Goal: Transaction & Acquisition: Purchase product/service

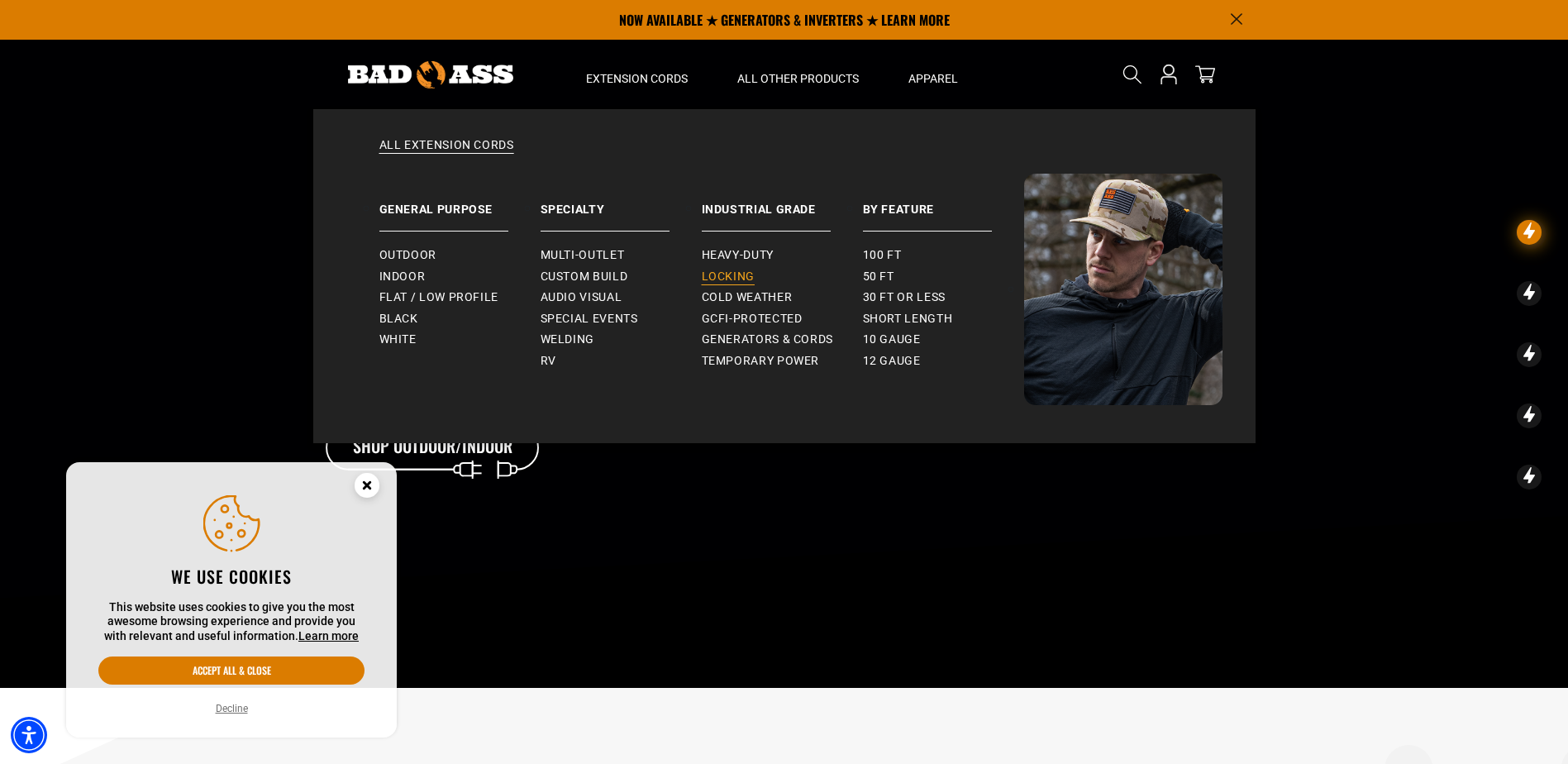
click at [719, 277] on span "Locking" at bounding box center [727, 276] width 53 height 15
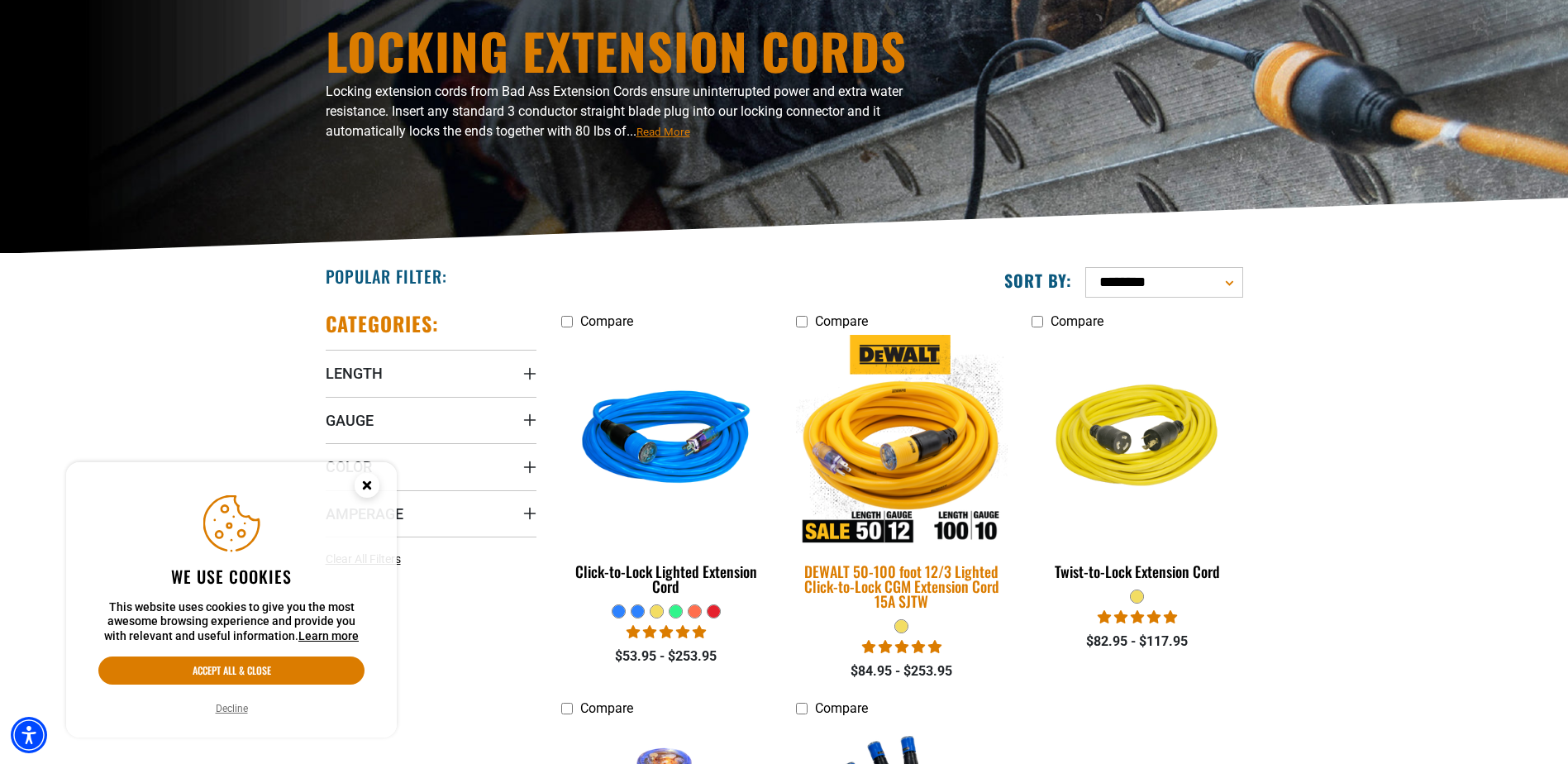
scroll to position [248, 0]
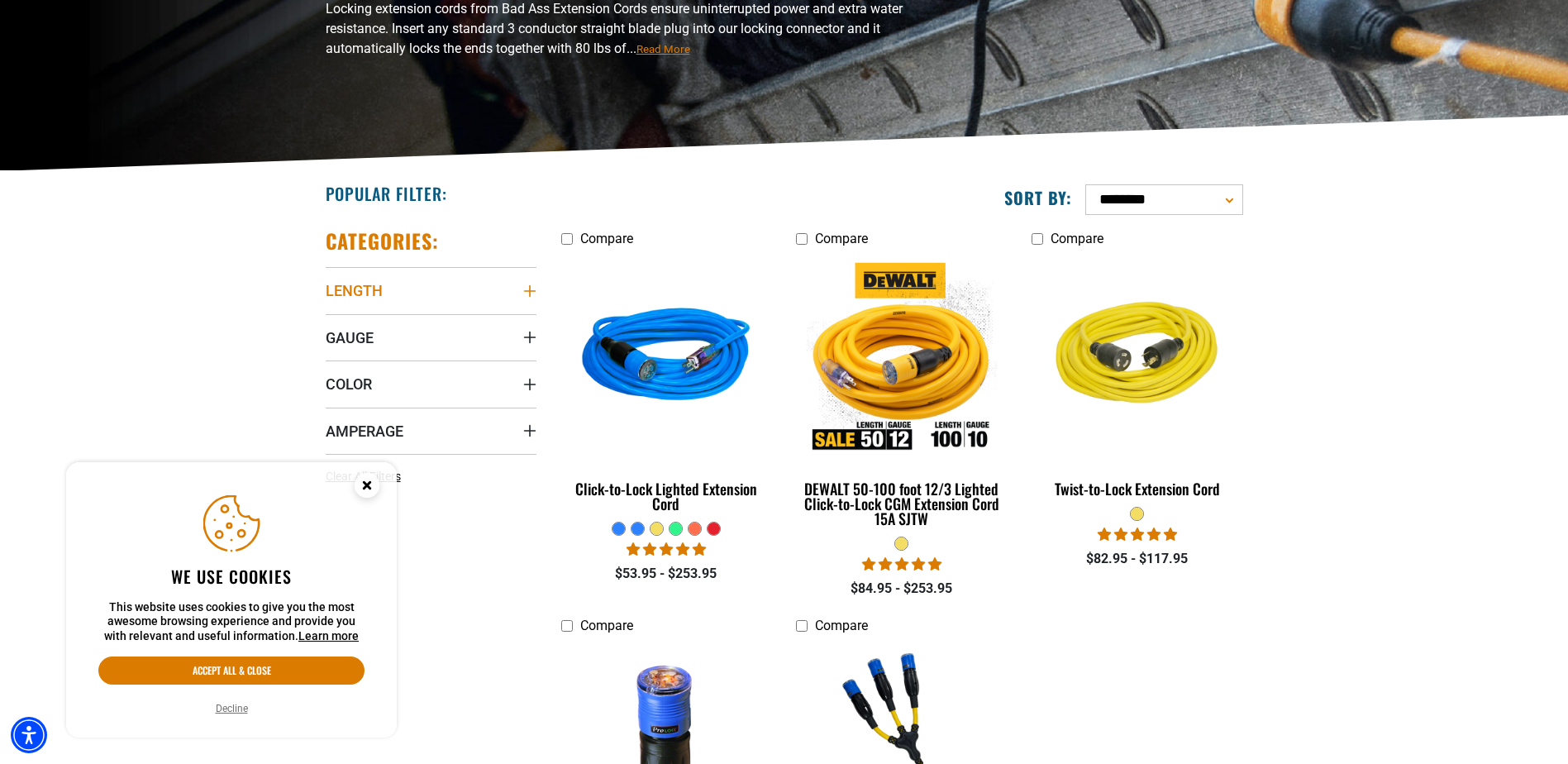
click at [522, 289] on summary "Length" at bounding box center [431, 290] width 211 height 47
click at [434, 318] on rect at bounding box center [436, 324] width 13 height 13
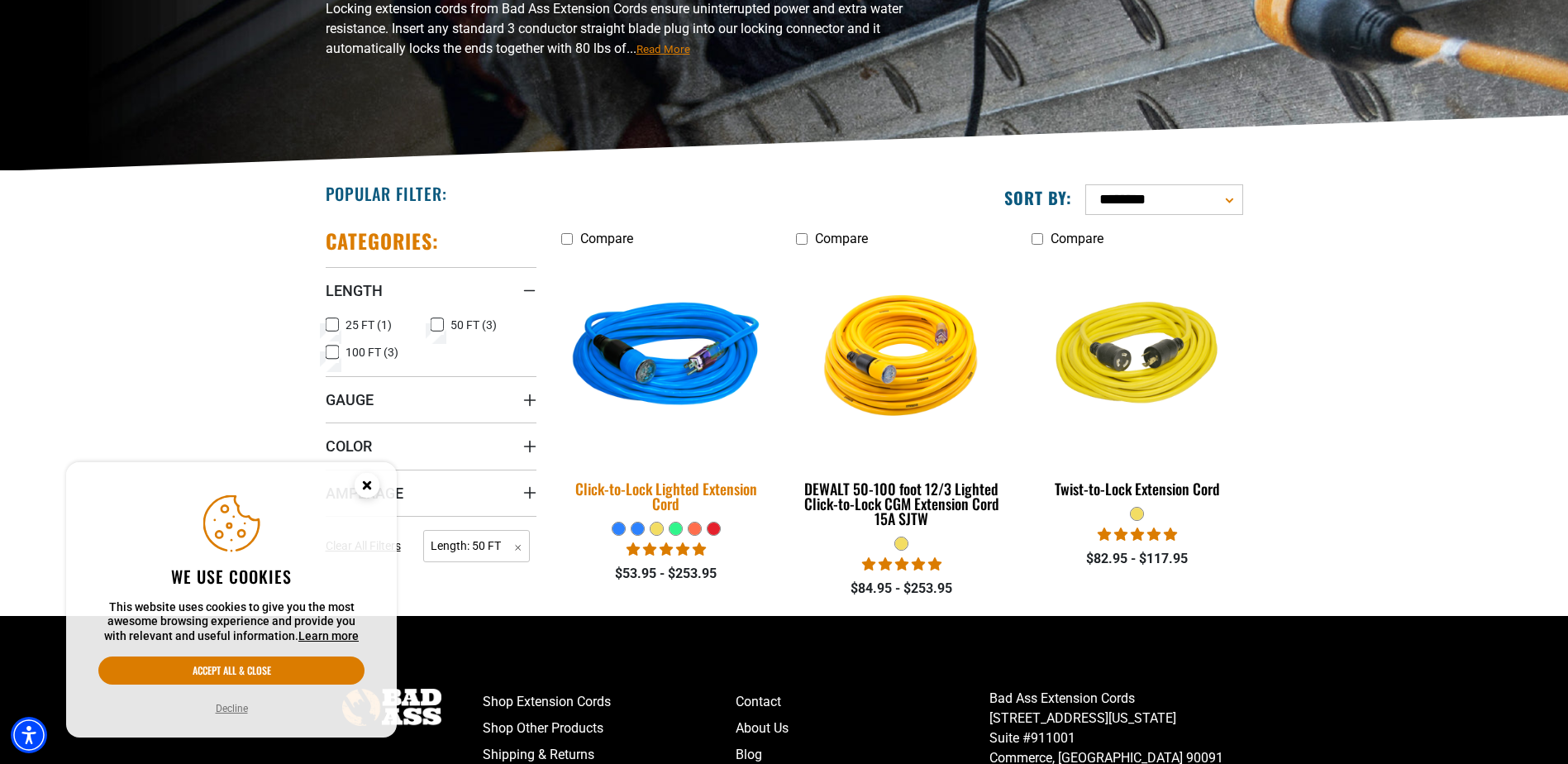
click at [675, 380] on img at bounding box center [666, 358] width 232 height 212
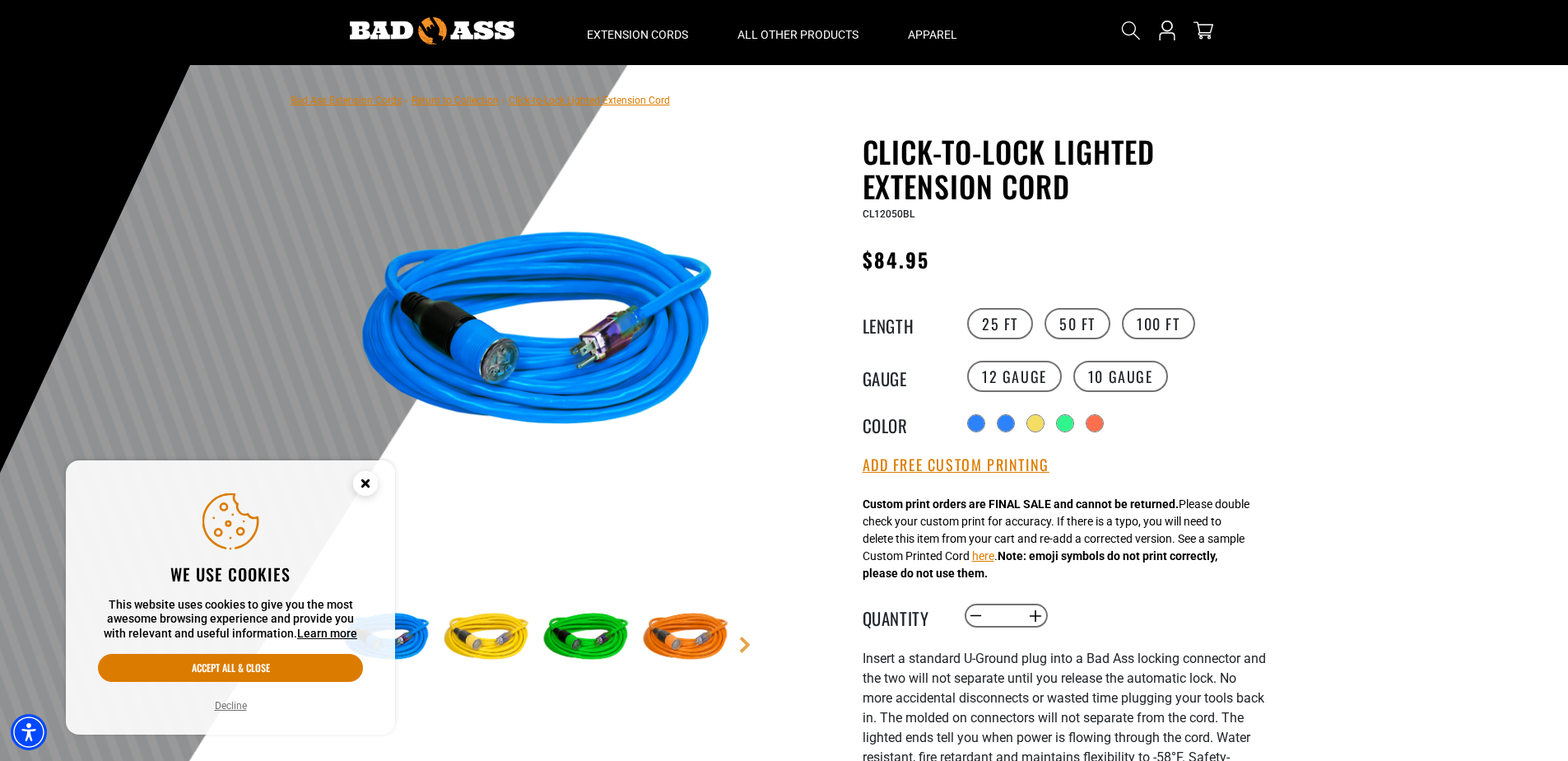
scroll to position [82, 0]
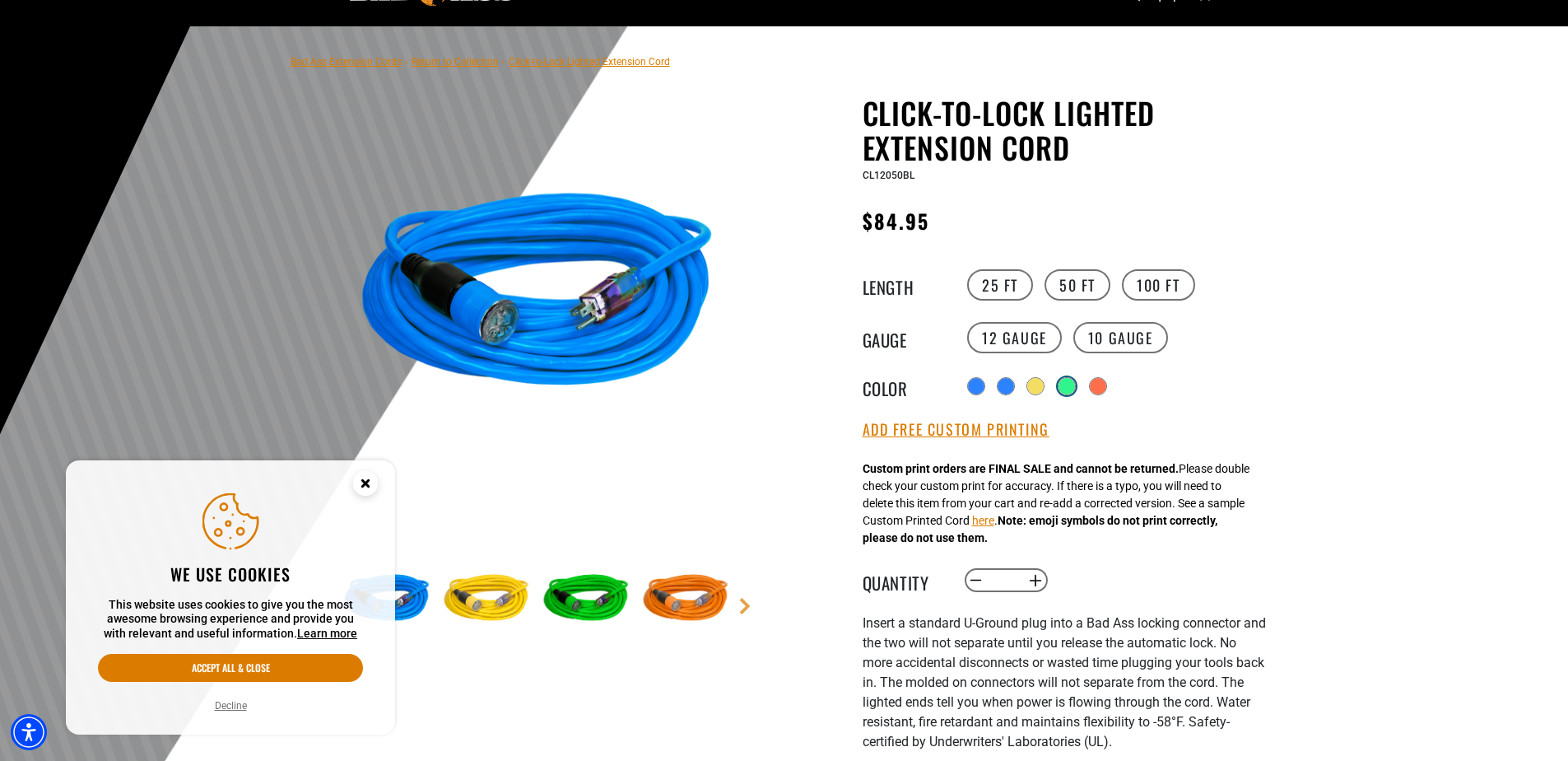
click at [1069, 386] on div at bounding box center [1067, 386] width 17 height 17
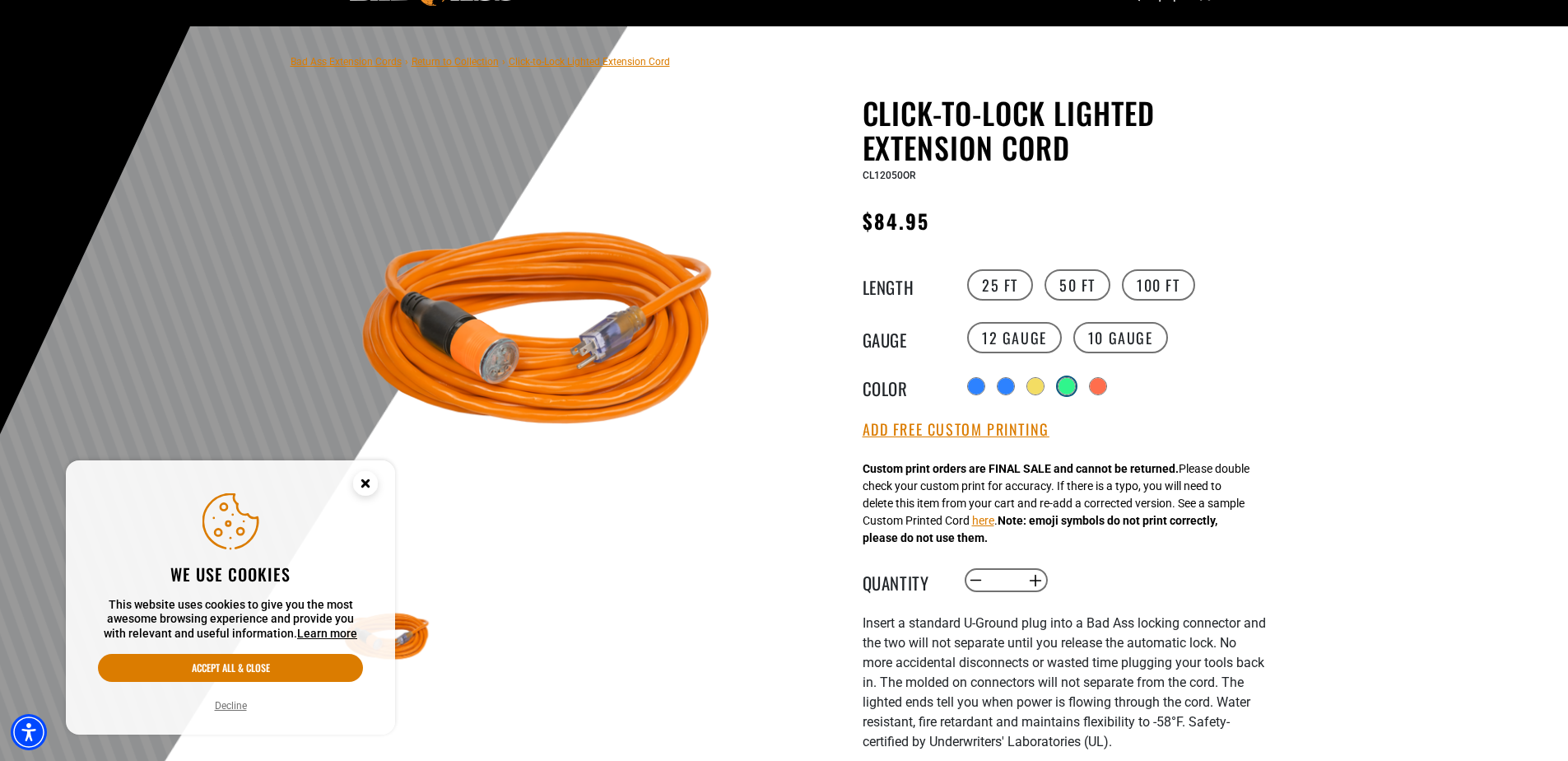
click at [1068, 389] on div at bounding box center [1067, 386] width 17 height 17
click at [1099, 389] on div at bounding box center [1097, 386] width 17 height 17
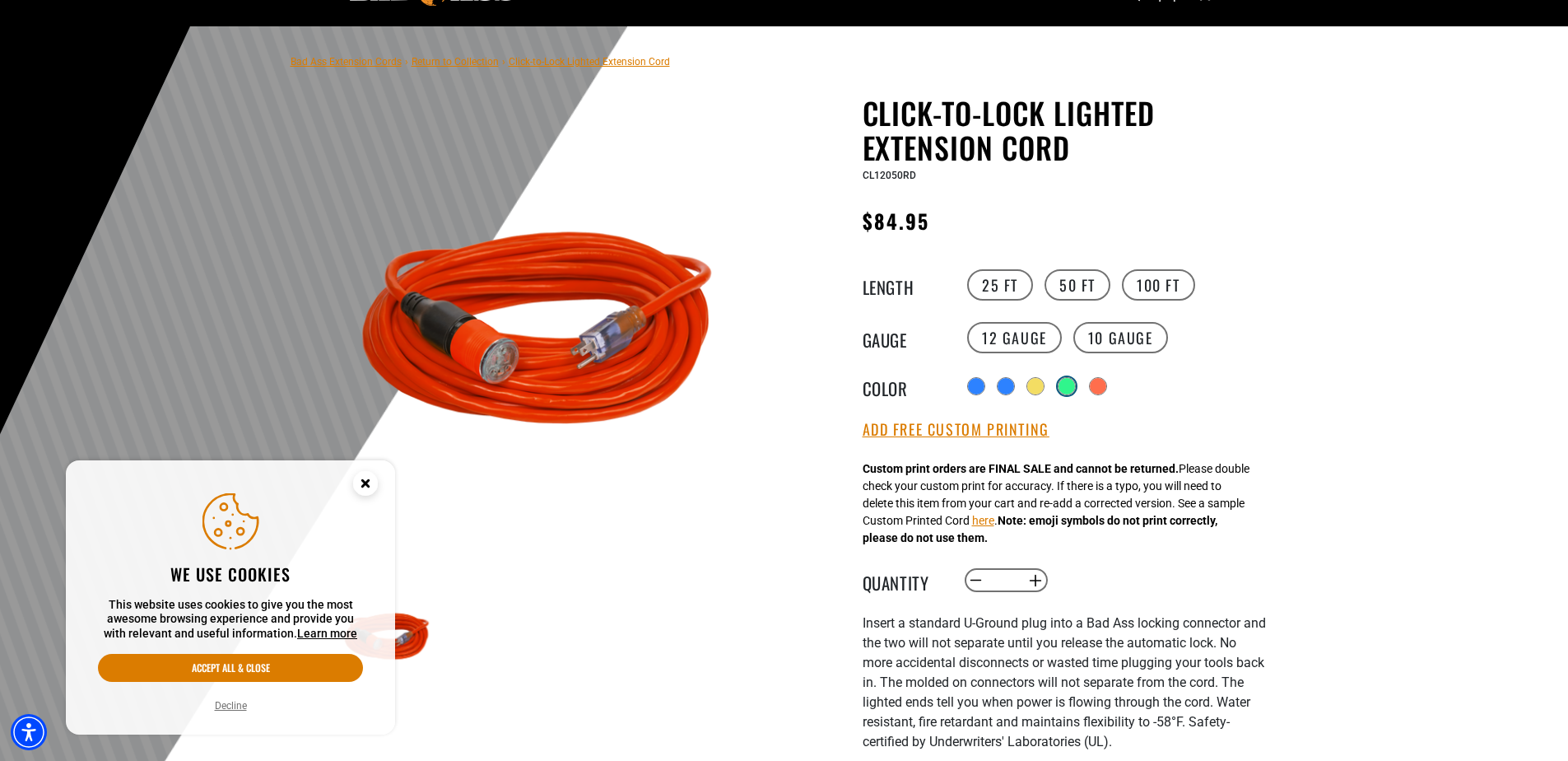
click at [1061, 386] on div at bounding box center [1067, 386] width 17 height 17
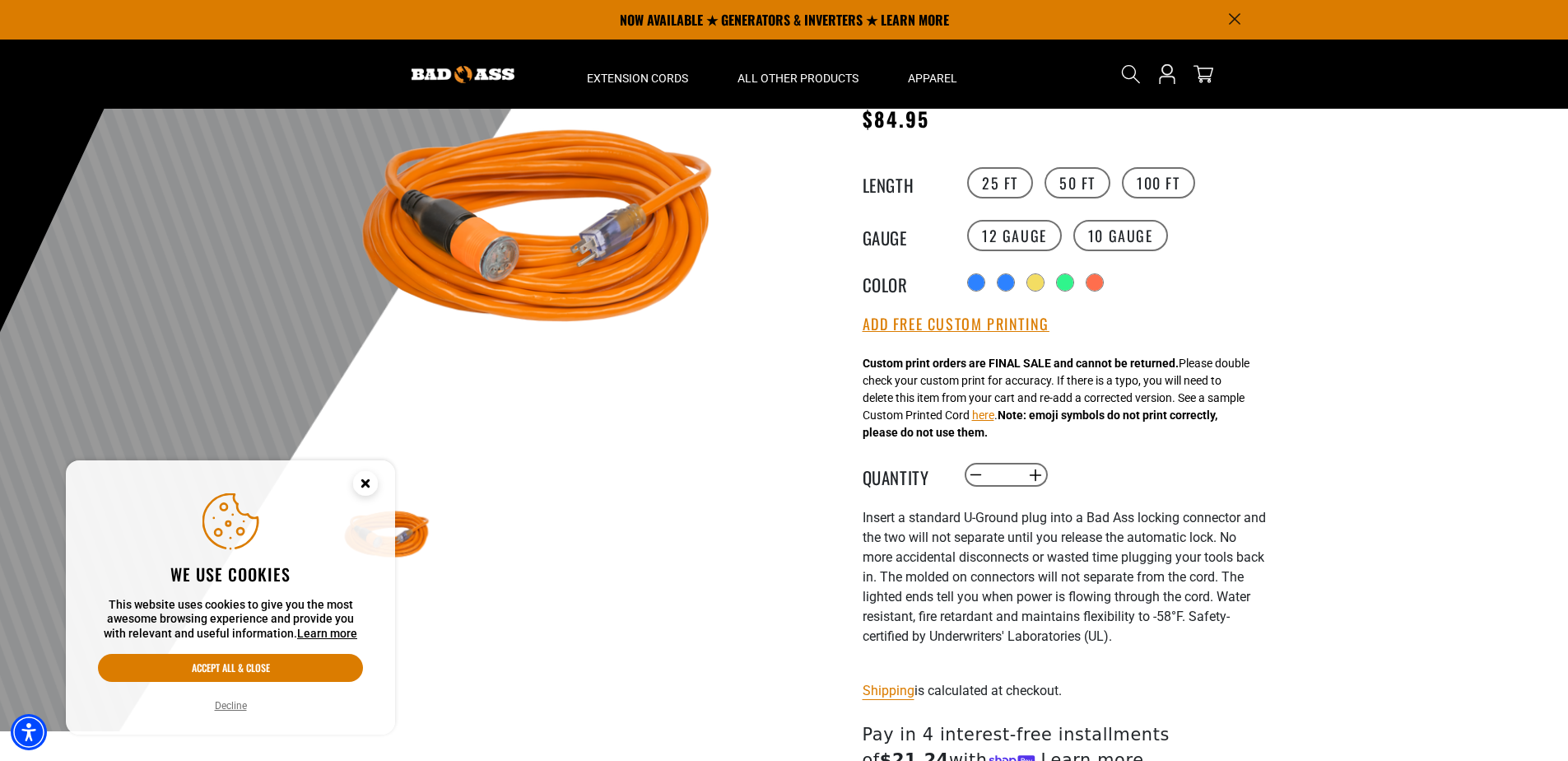
scroll to position [164, 0]
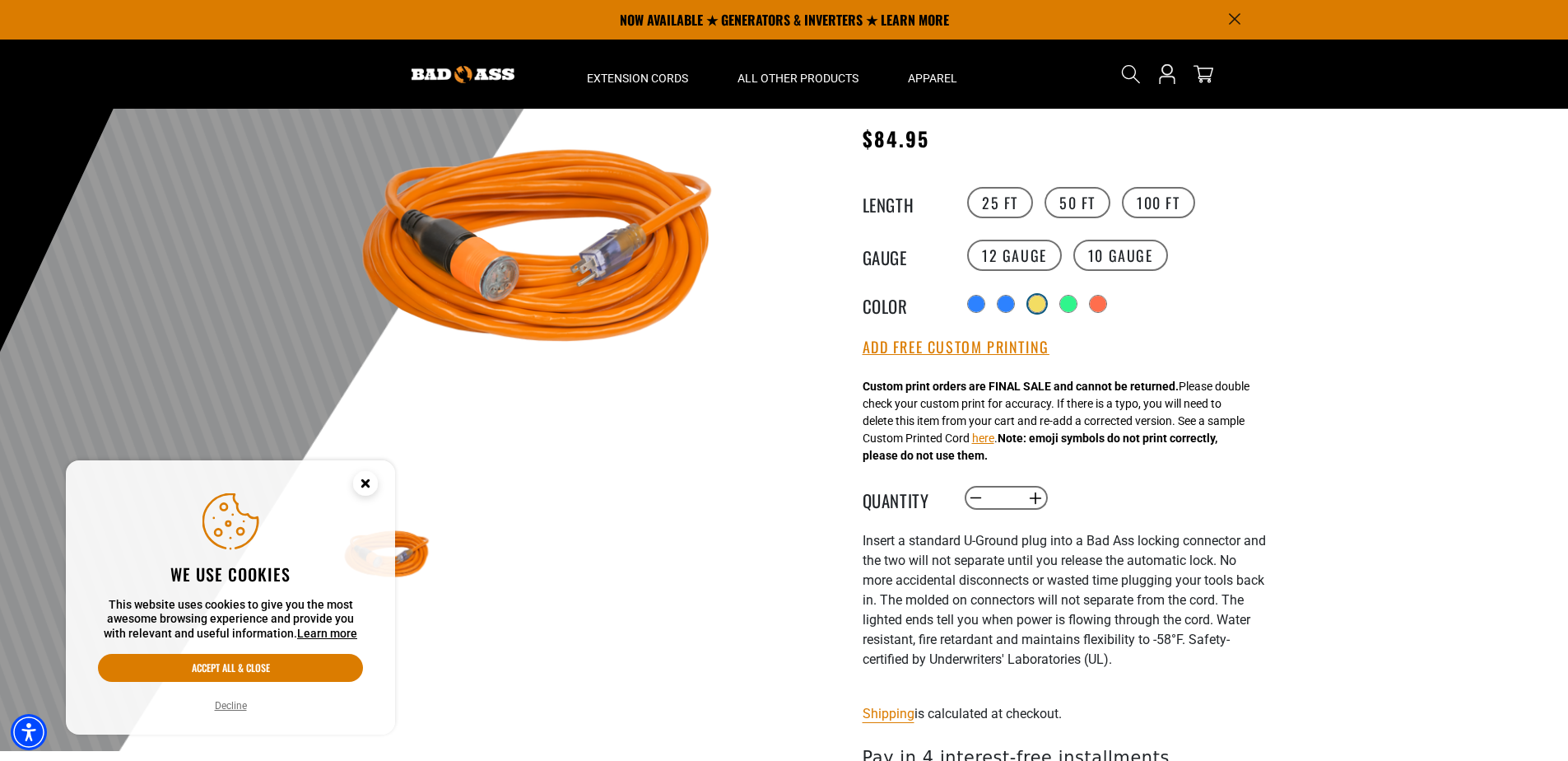
click at [1031, 305] on div at bounding box center [1037, 304] width 17 height 17
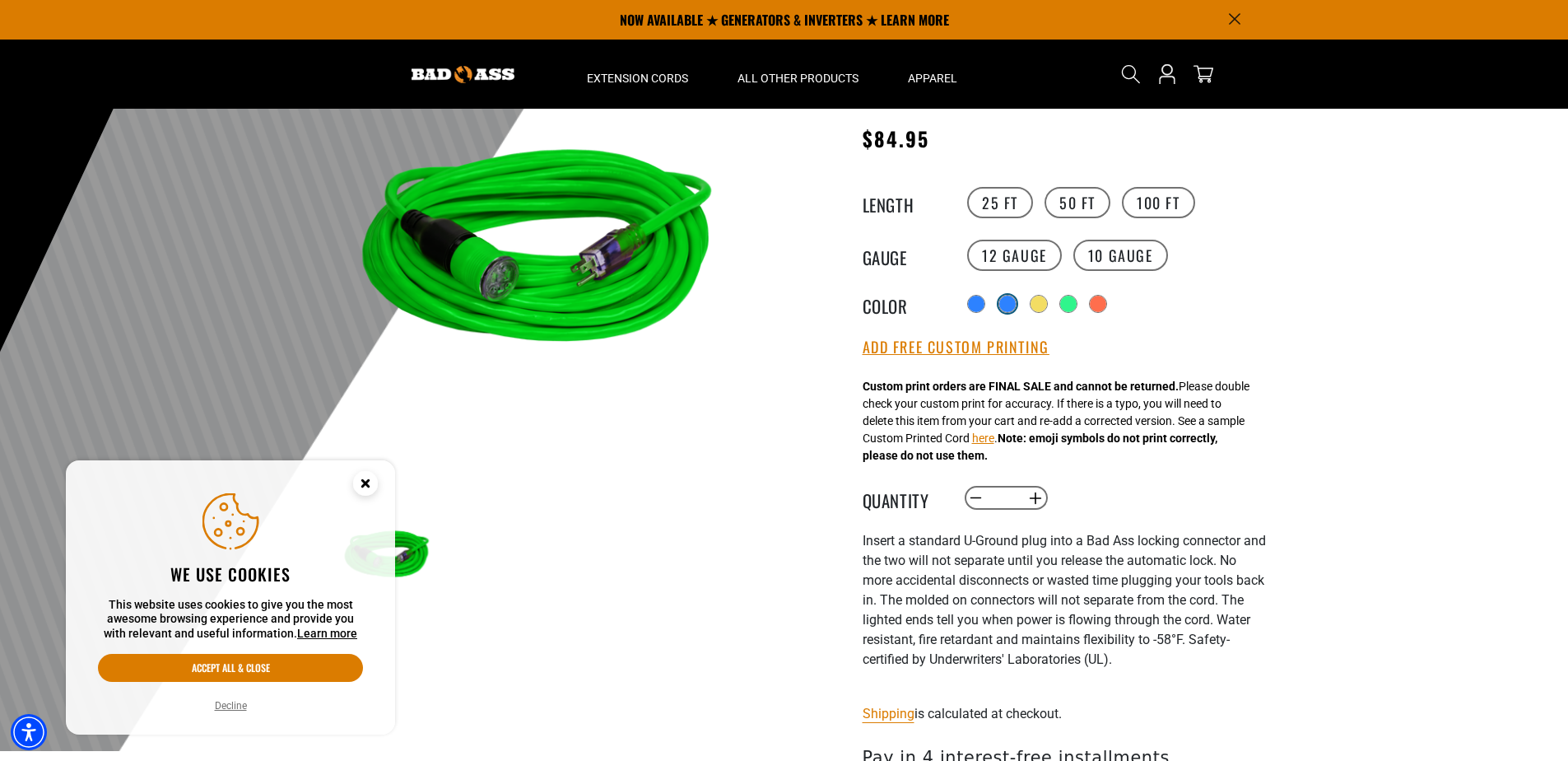
click at [1008, 304] on div at bounding box center [1008, 304] width 17 height 17
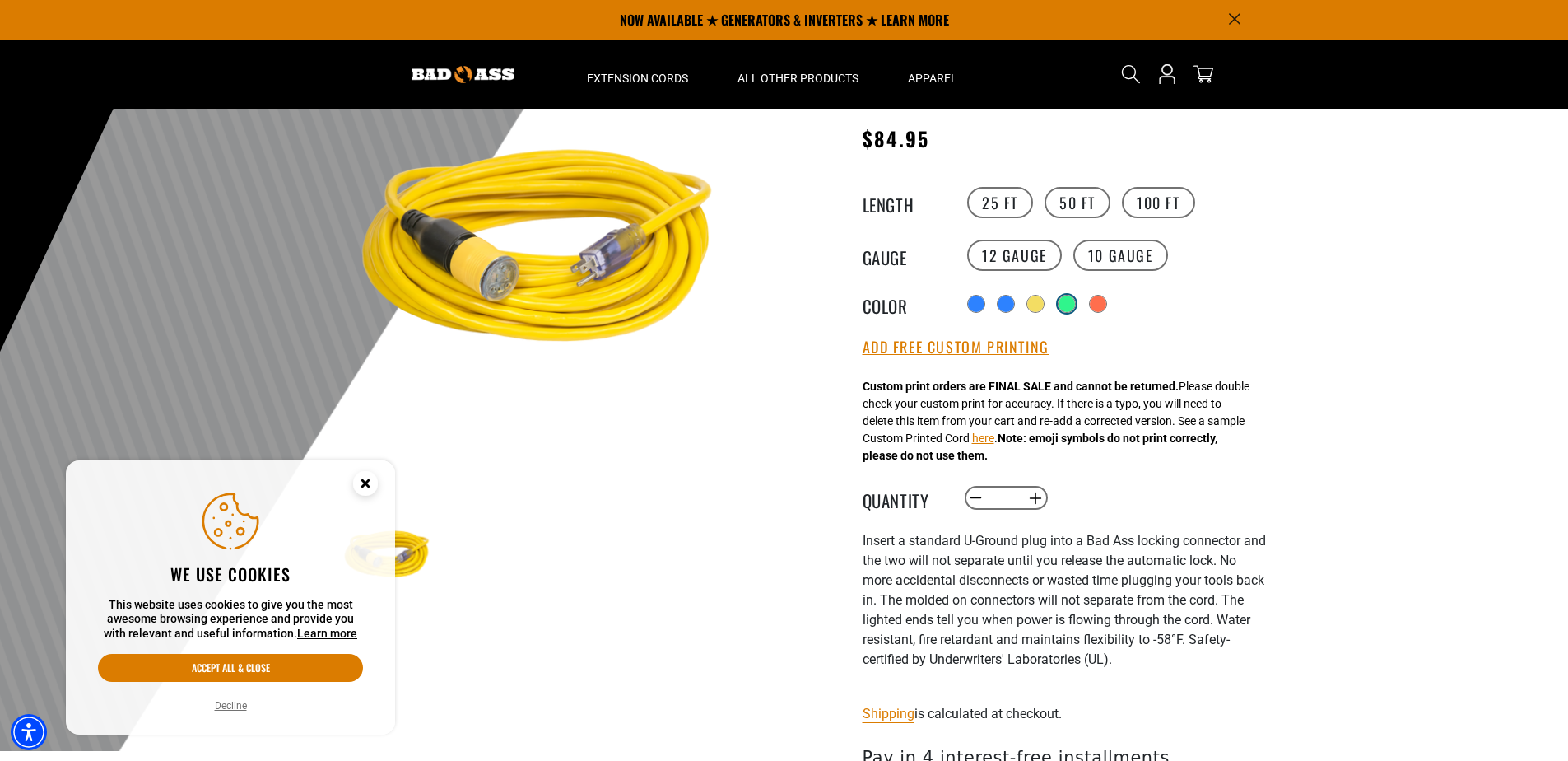
click at [1066, 306] on div at bounding box center [1067, 304] width 17 height 17
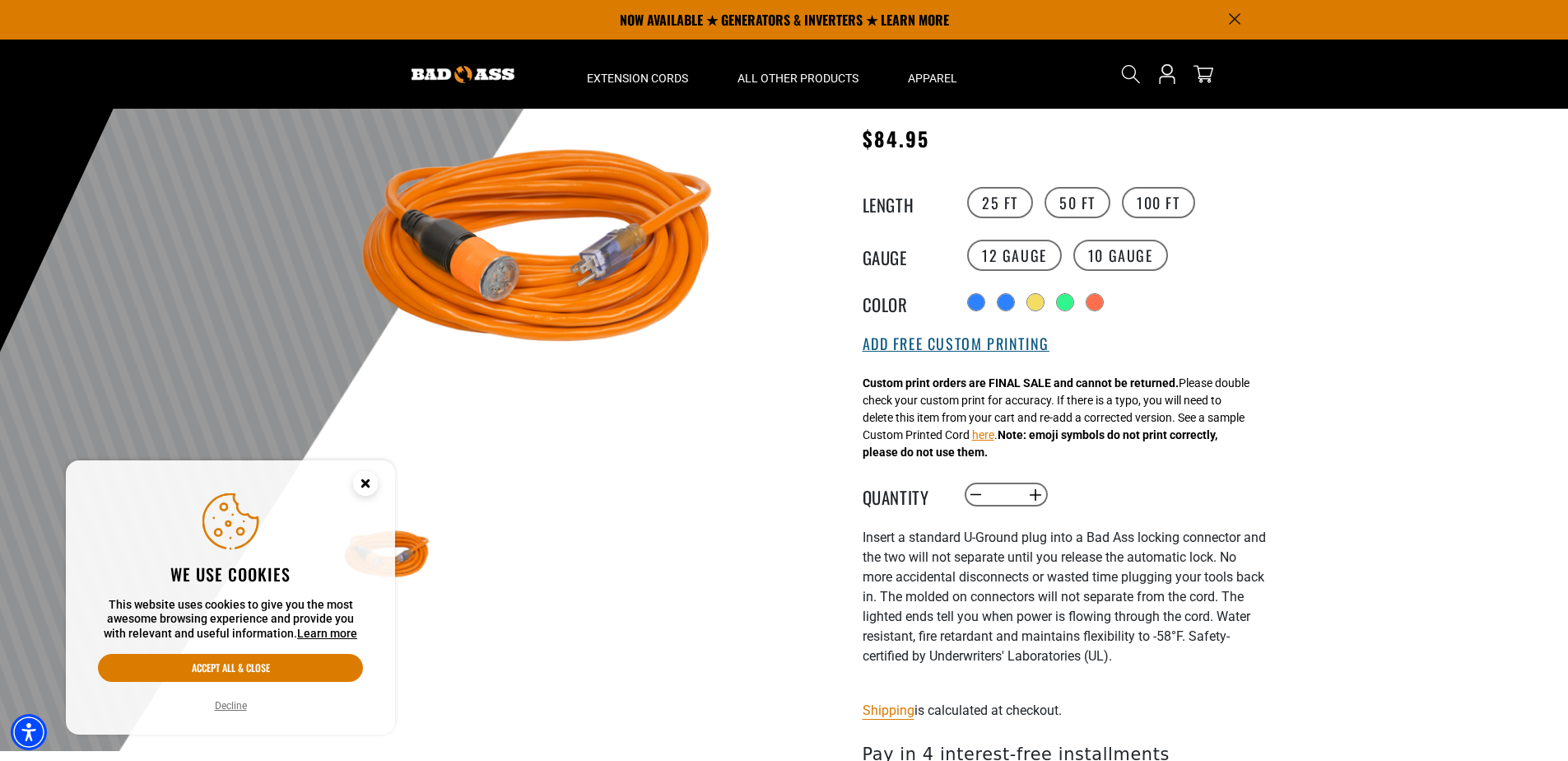
click at [1005, 347] on button "Add Free Custom Printing" at bounding box center [956, 344] width 187 height 18
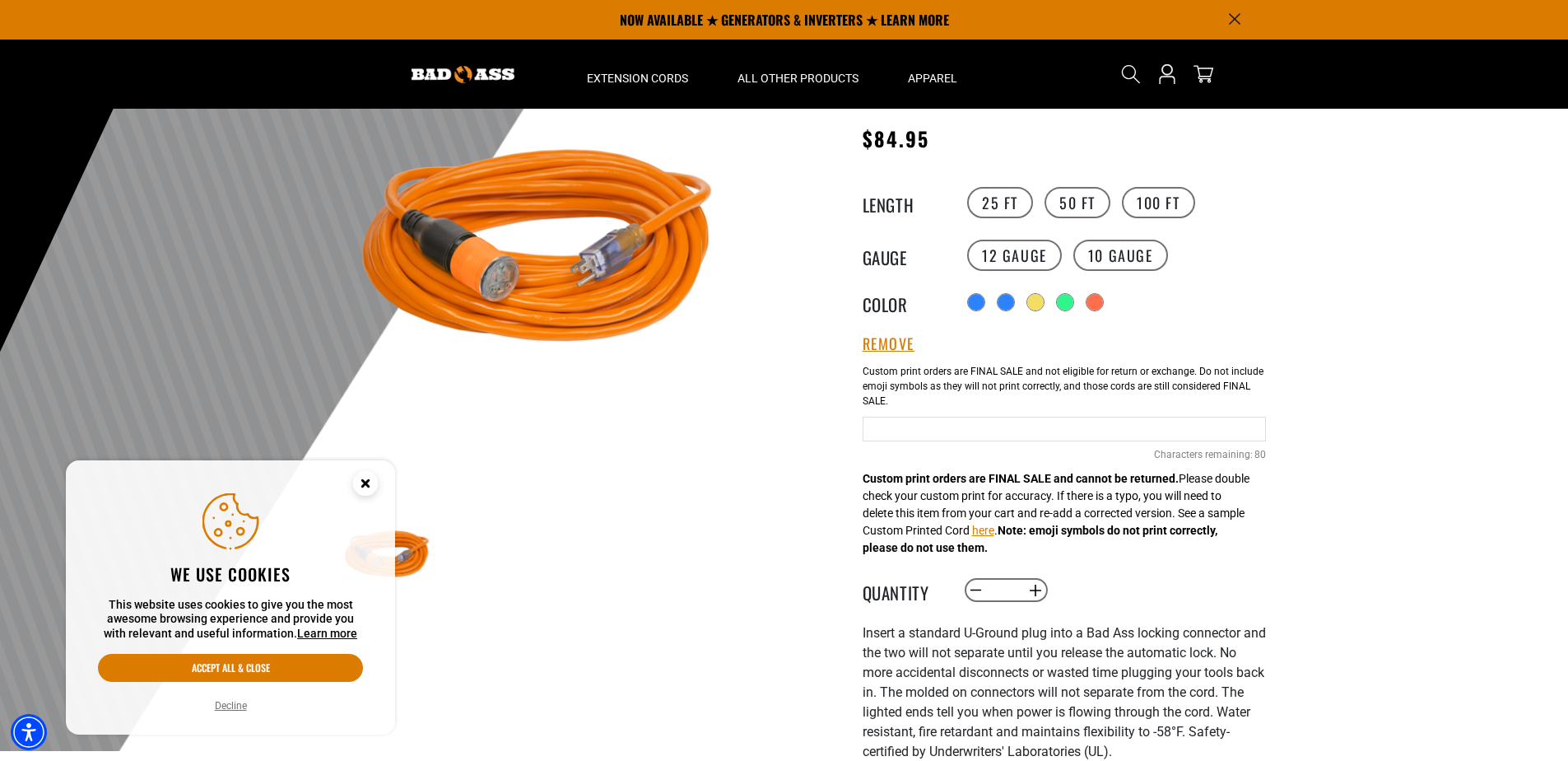
click at [971, 437] on input "text" at bounding box center [1065, 428] width 404 height 25
type input "*********"
click at [1009, 586] on input "*" at bounding box center [1006, 590] width 34 height 28
type input "**"
click at [1371, 424] on div at bounding box center [784, 346] width 1568 height 807
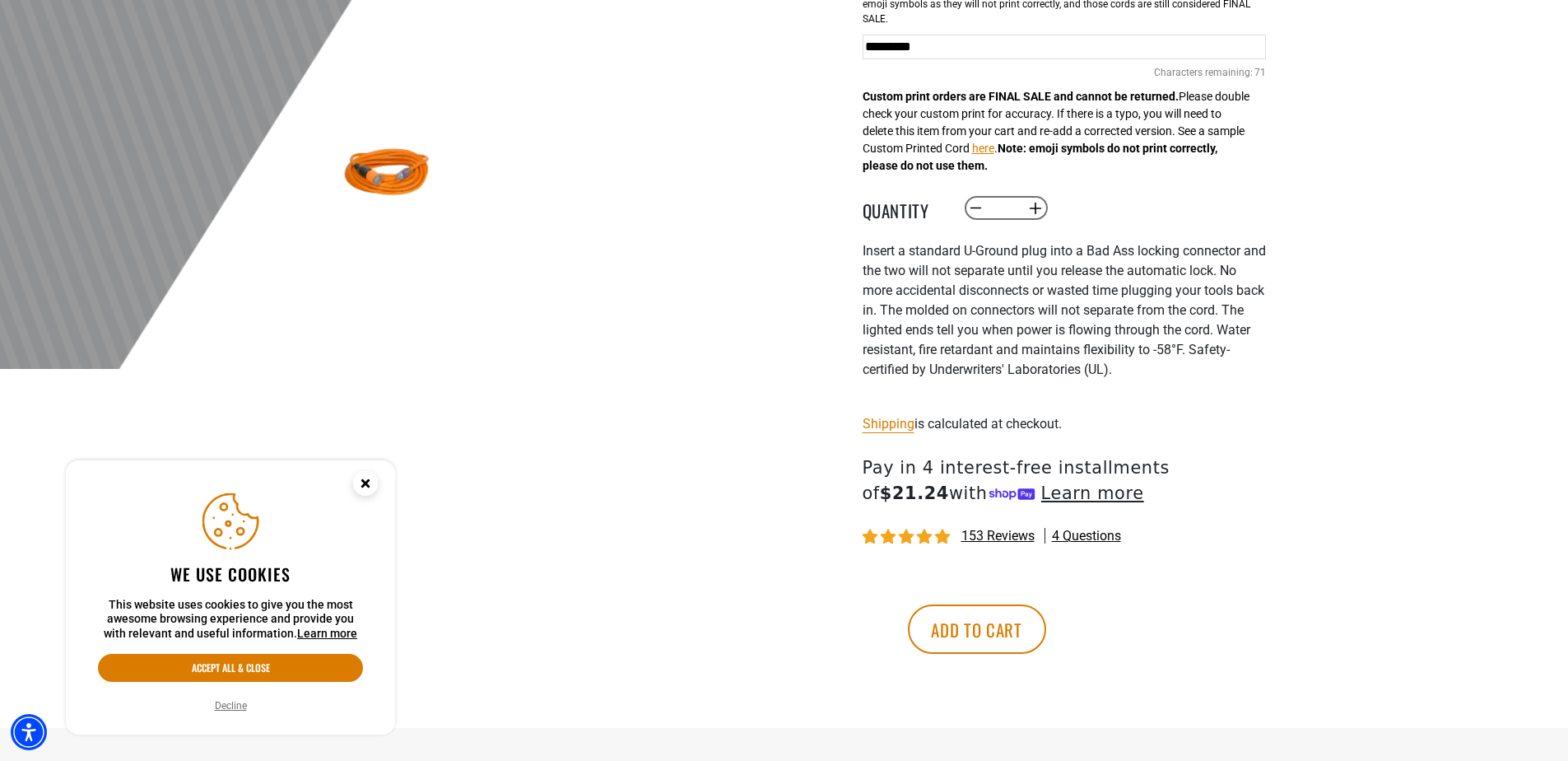
scroll to position [576, 0]
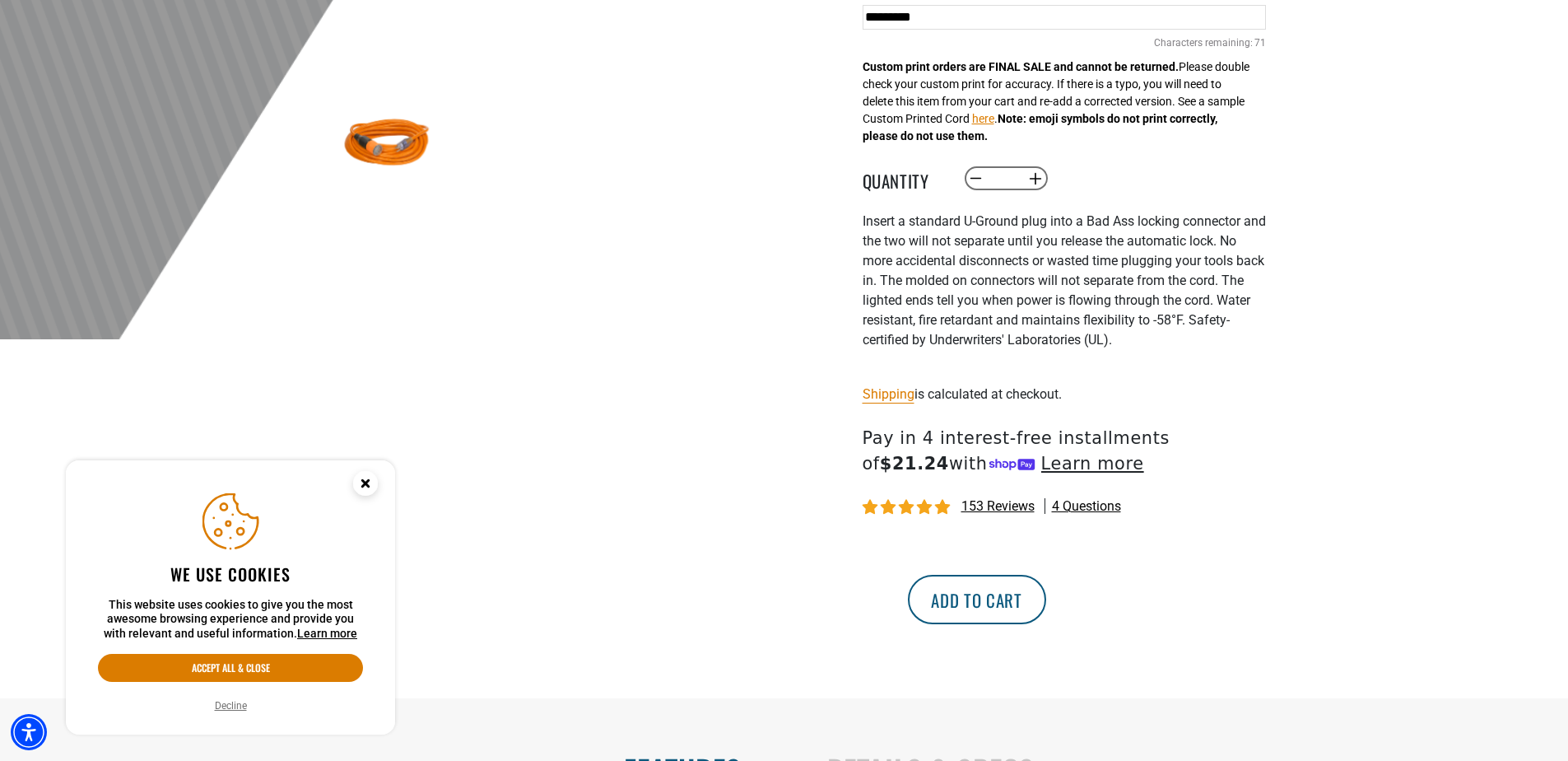
click at [1046, 606] on button "Add to cart" at bounding box center [977, 600] width 139 height 49
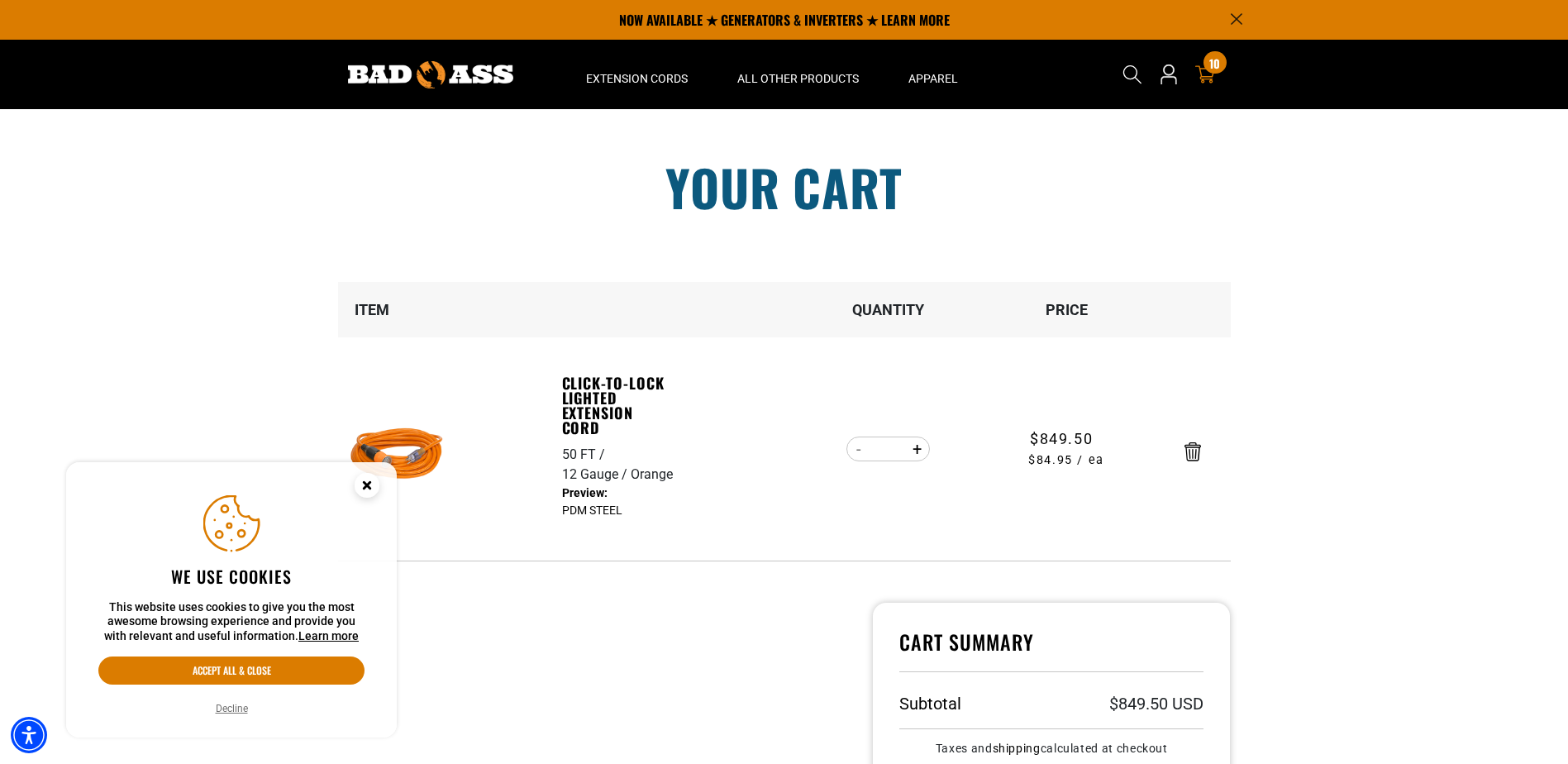
click at [365, 484] on icon "Cookie Consent" at bounding box center [367, 485] width 6 height 6
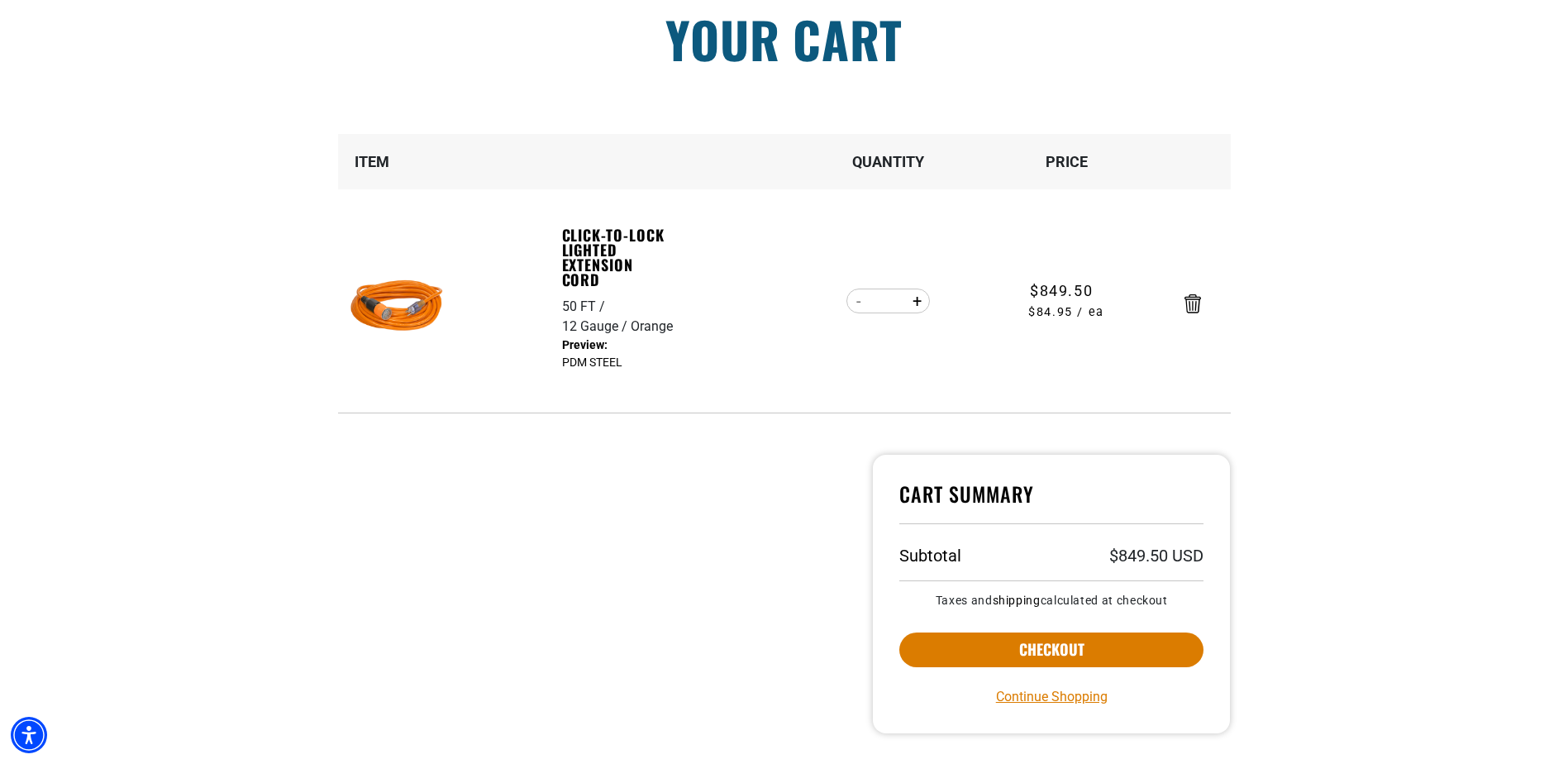
scroll to position [248, 0]
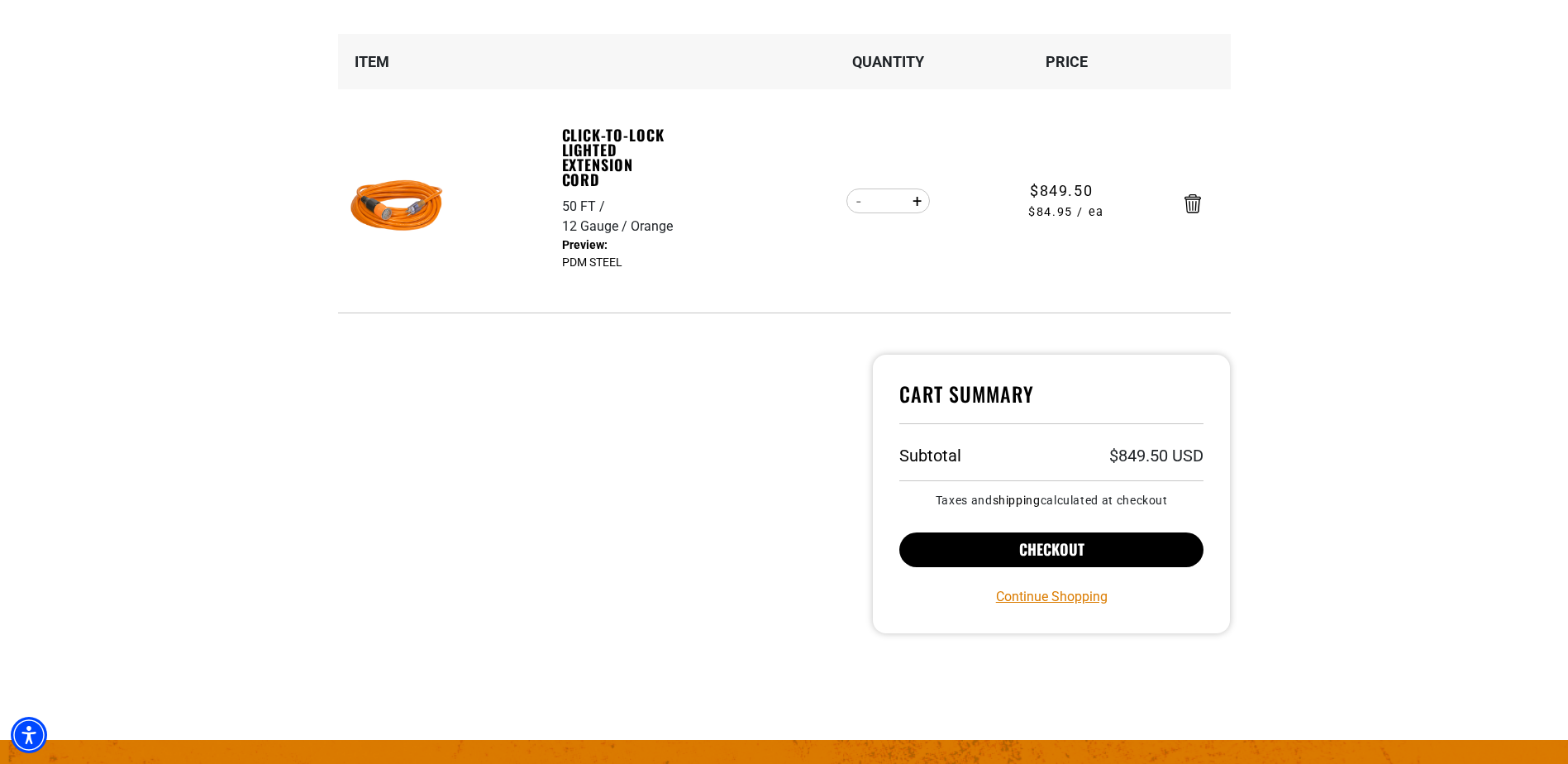
click at [970, 557] on button "Checkout" at bounding box center [1051, 549] width 305 height 35
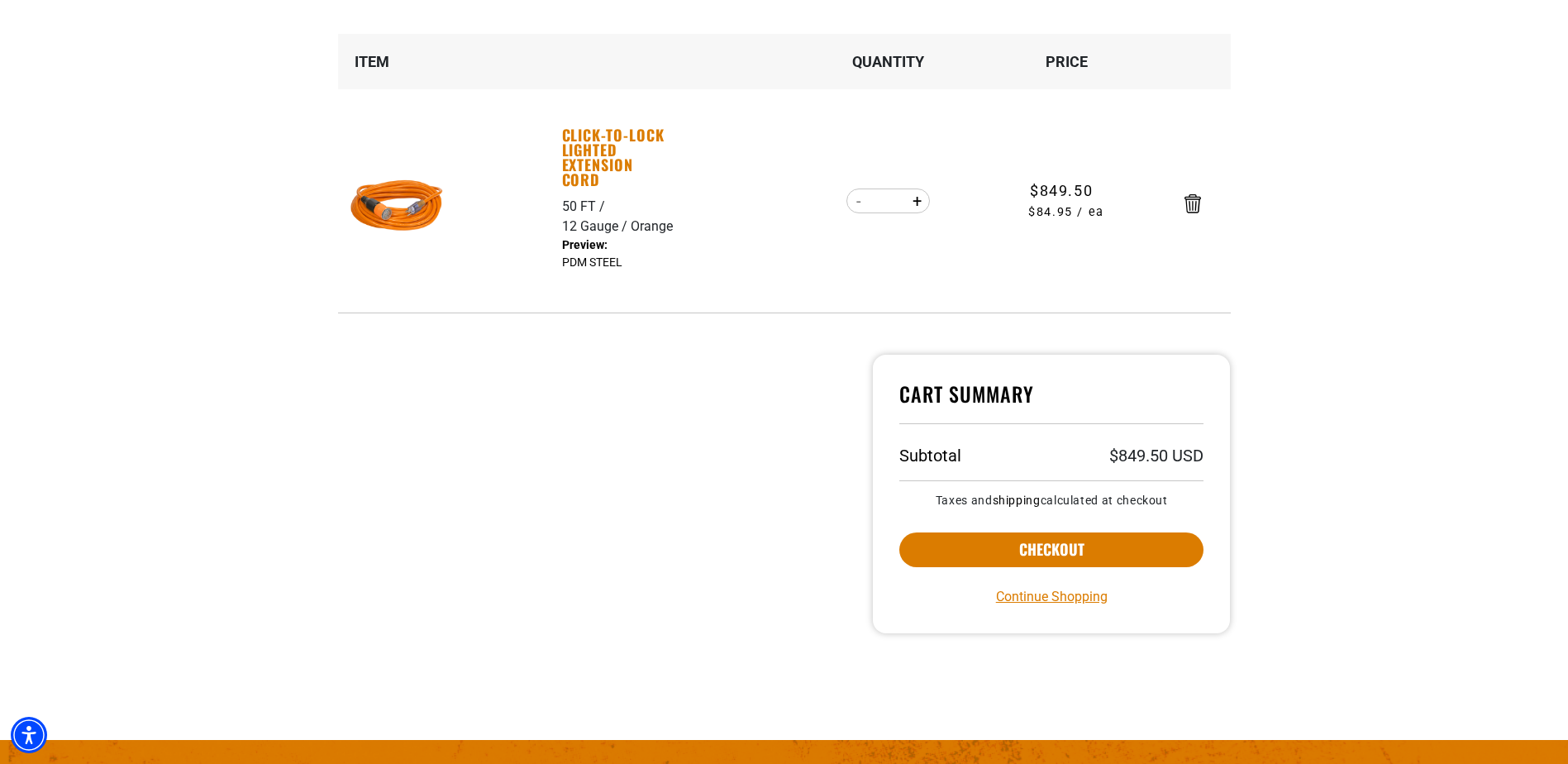
click at [601, 148] on link "Click-to-Lock Lighted Extension Cord" at bounding box center [619, 157] width 114 height 60
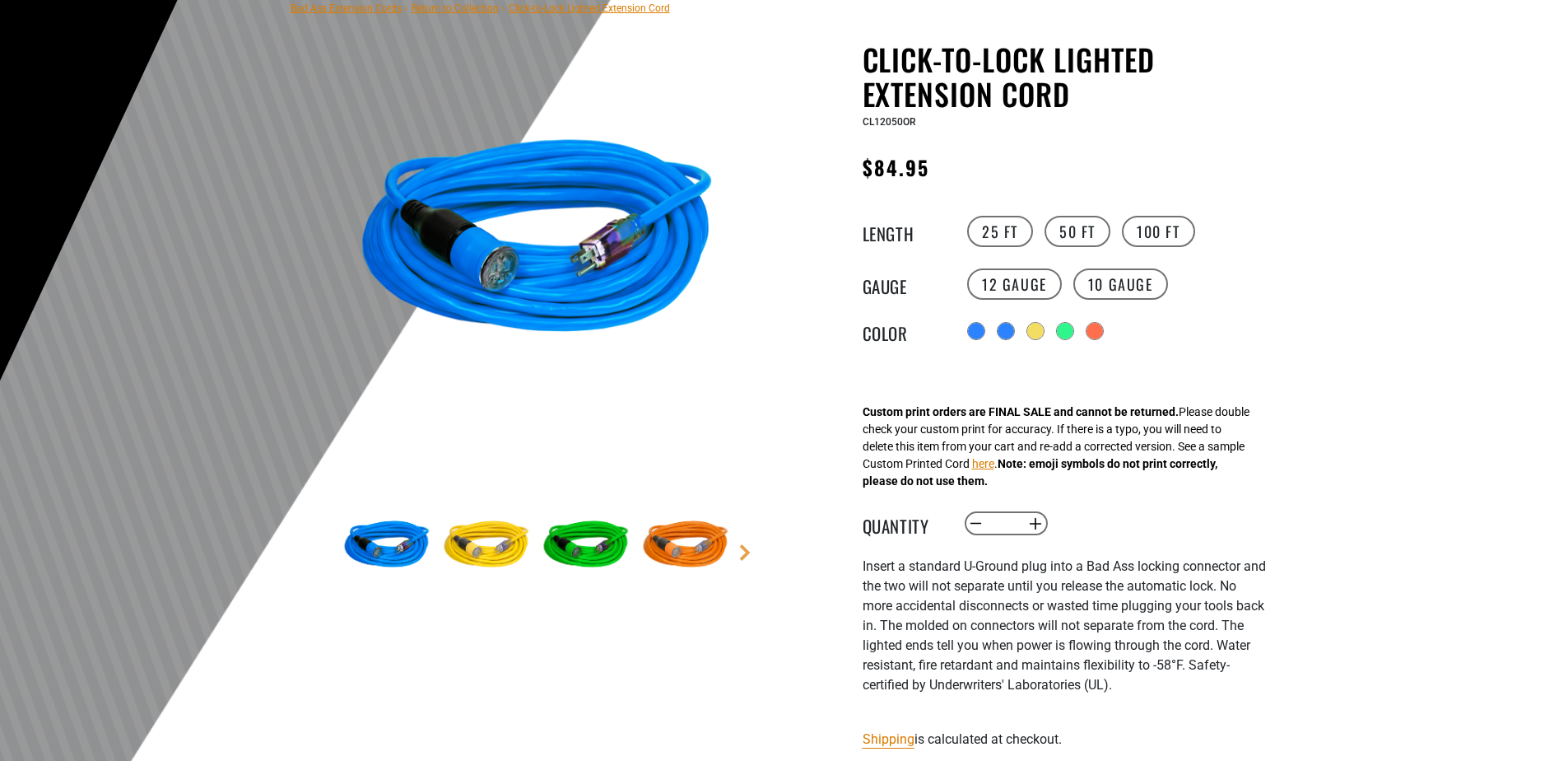
scroll to position [164, 0]
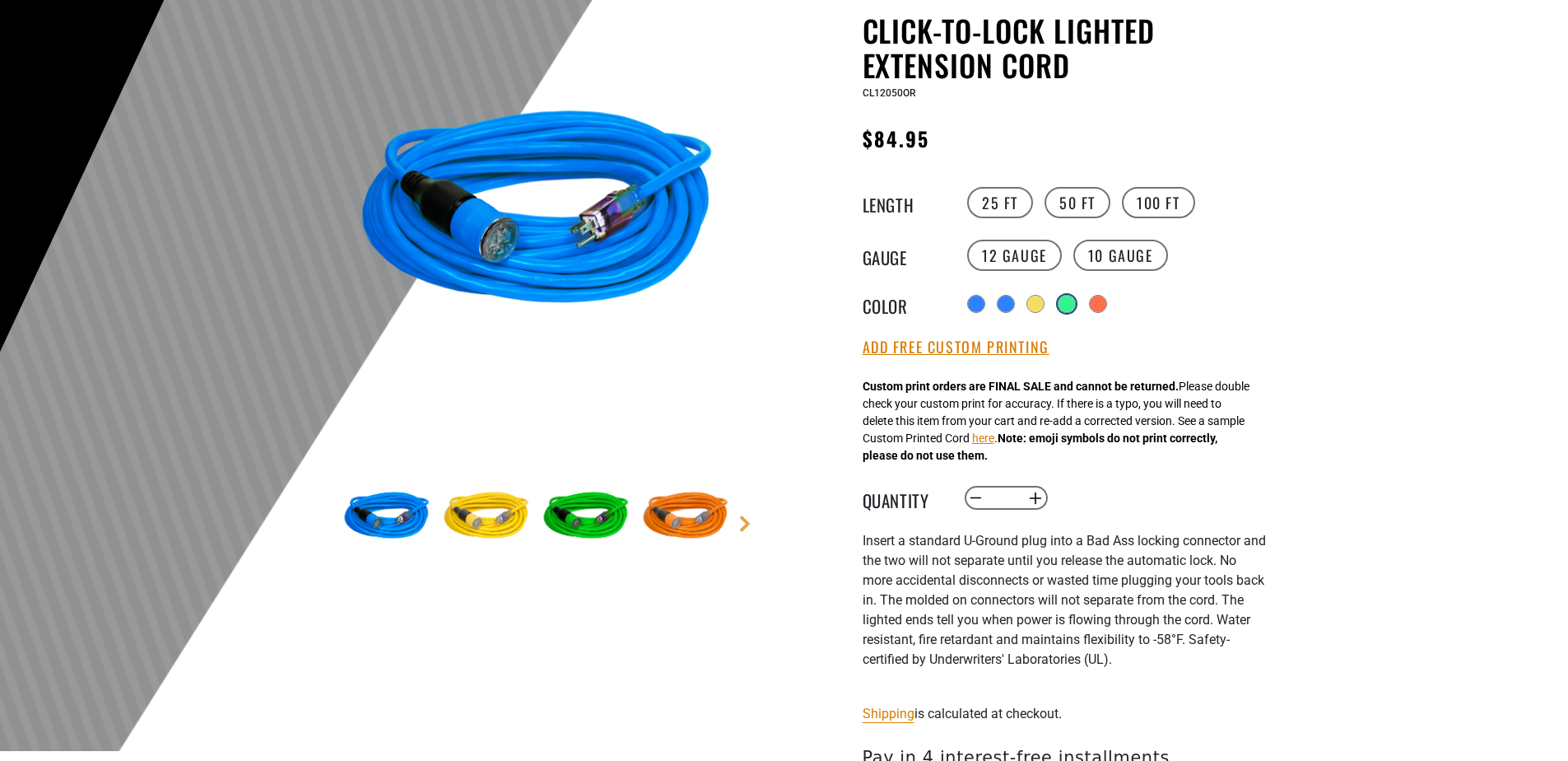
click at [1064, 303] on div at bounding box center [1067, 304] width 17 height 17
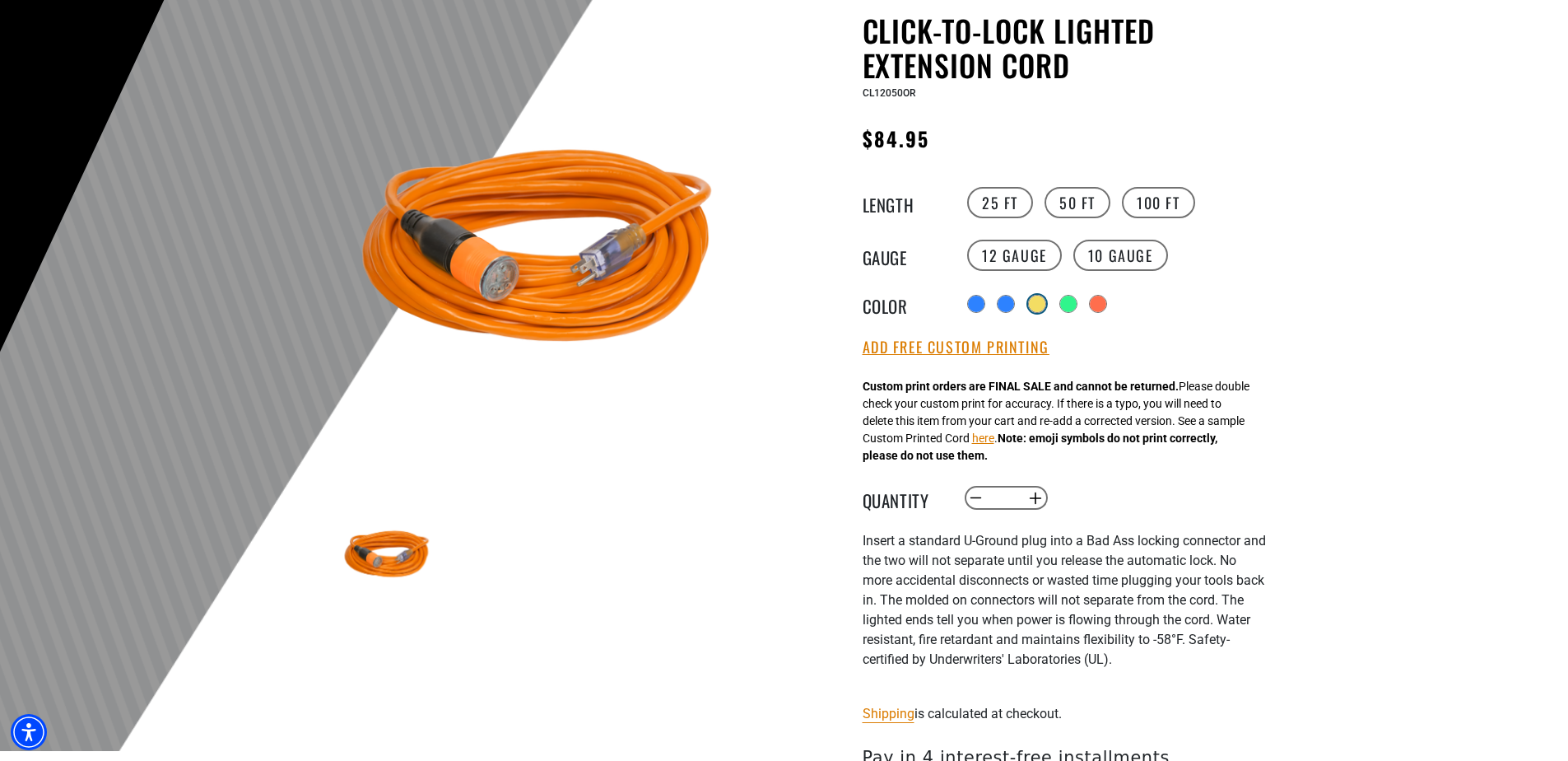
click at [1033, 302] on div at bounding box center [1037, 304] width 17 height 17
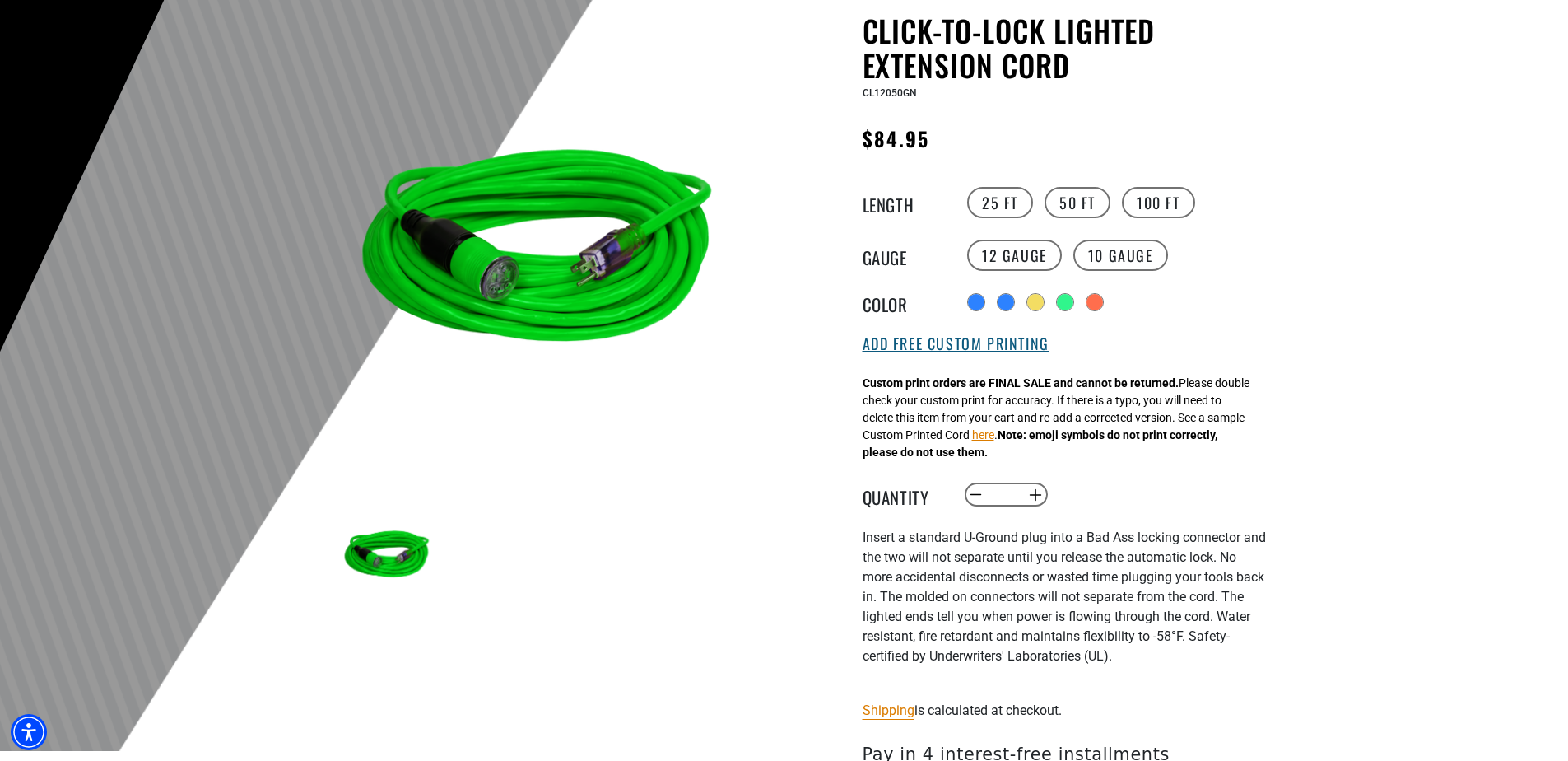
click at [1005, 350] on button "Add Free Custom Printing" at bounding box center [956, 344] width 187 height 18
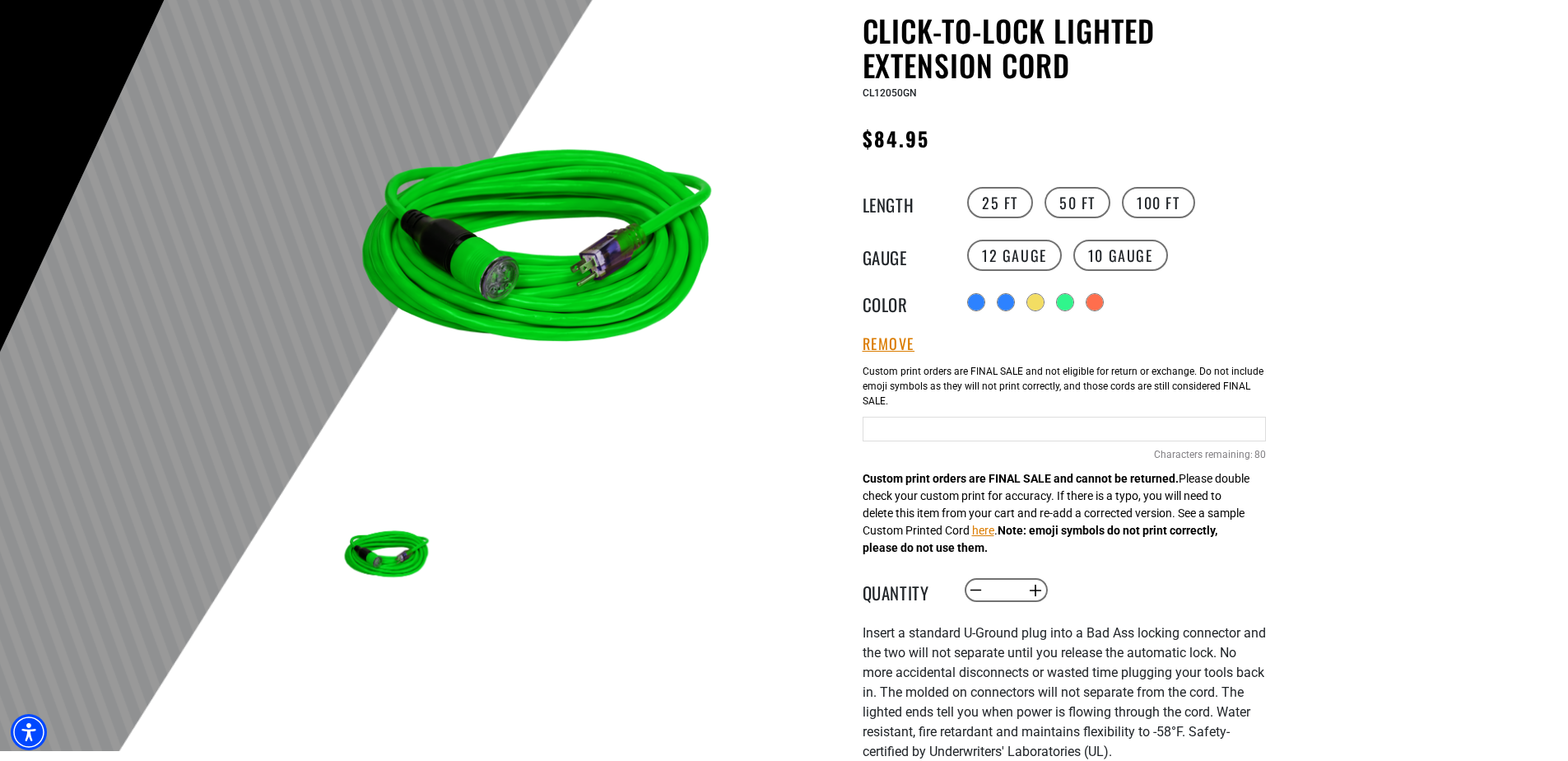
click at [936, 439] on input "Green Cables" at bounding box center [1065, 428] width 404 height 25
type input "*********"
click at [1017, 597] on input "*" at bounding box center [1006, 590] width 34 height 28
type input "**"
click at [1143, 564] on div "Click-to-Lock Lighted Extension Cord Click-to-Lock Lighted Extension Cord CL120…" at bounding box center [1065, 548] width 404 height 1072
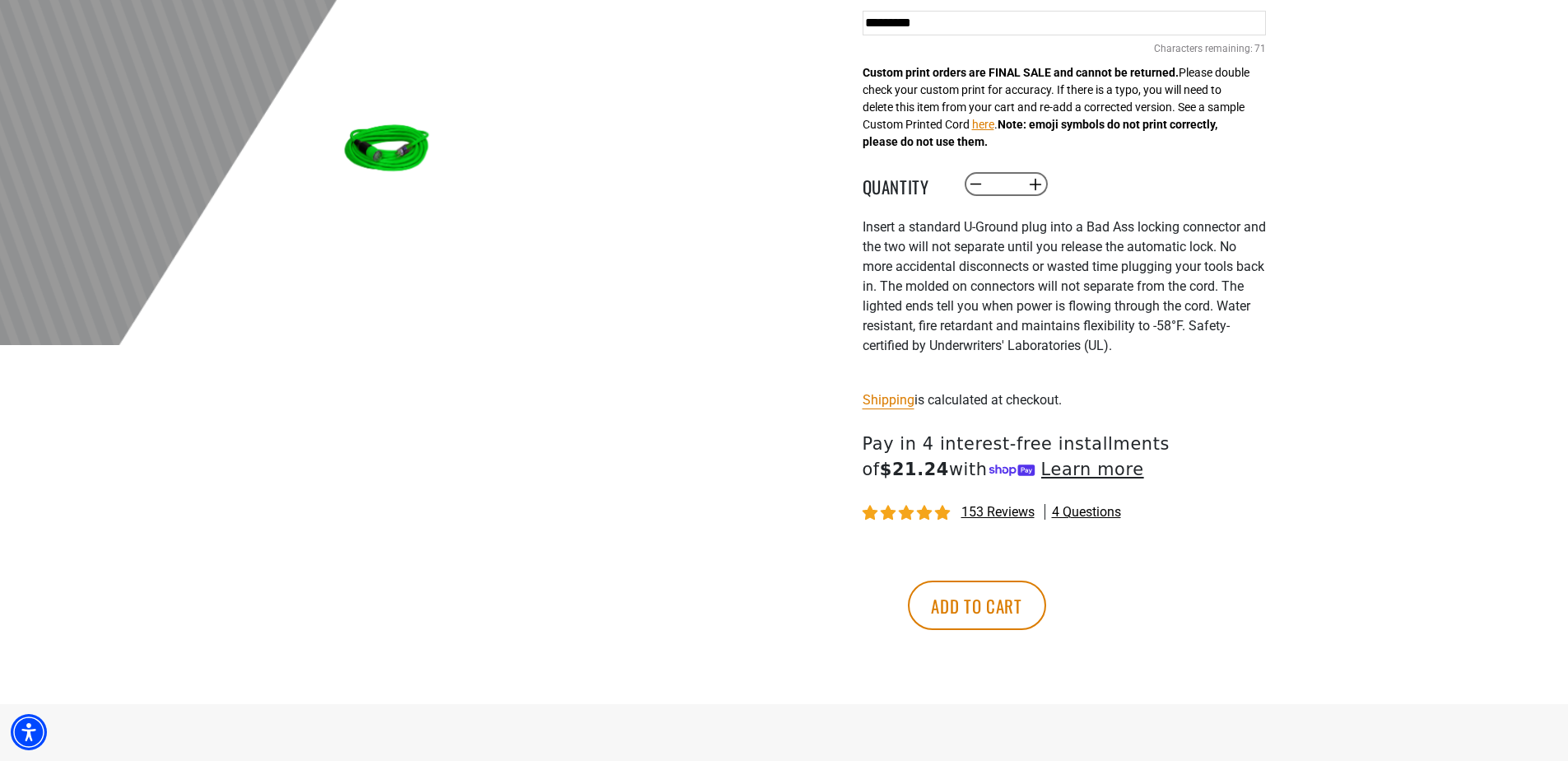
scroll to position [576, 0]
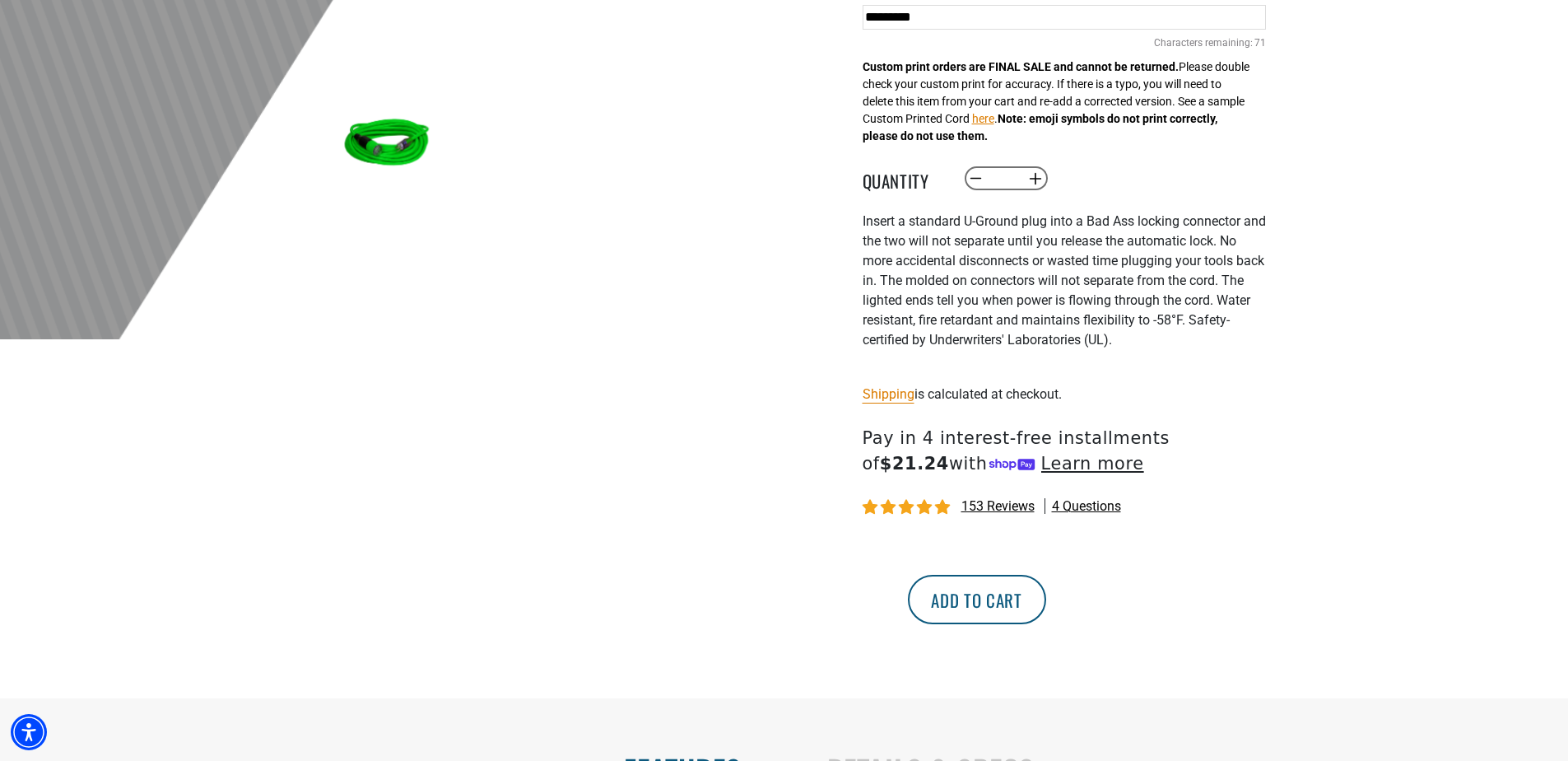
click at [1046, 596] on button "Add to cart" at bounding box center [977, 600] width 139 height 49
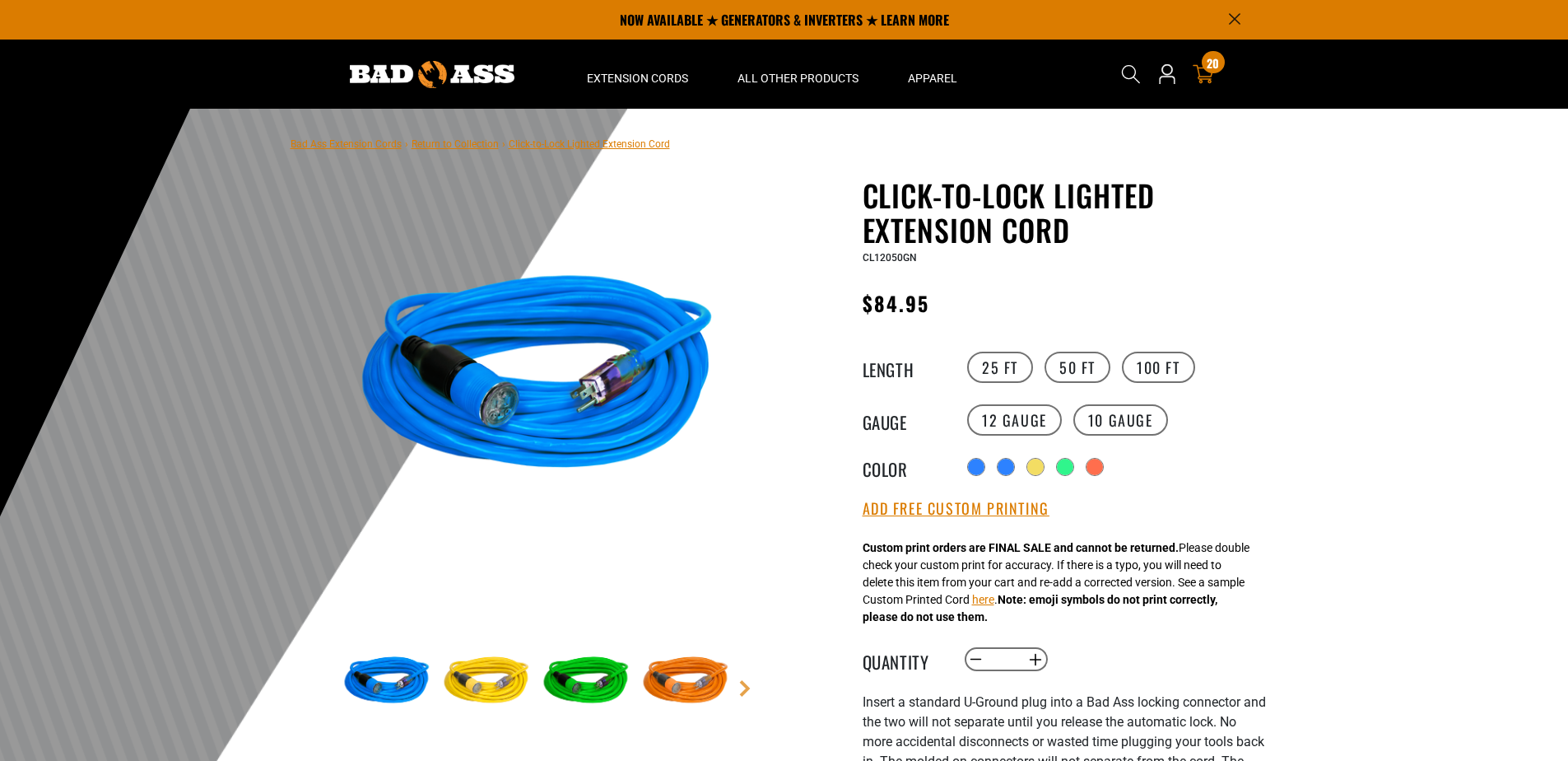
click at [1209, 71] on div "20 20 items" at bounding box center [1213, 62] width 22 height 22
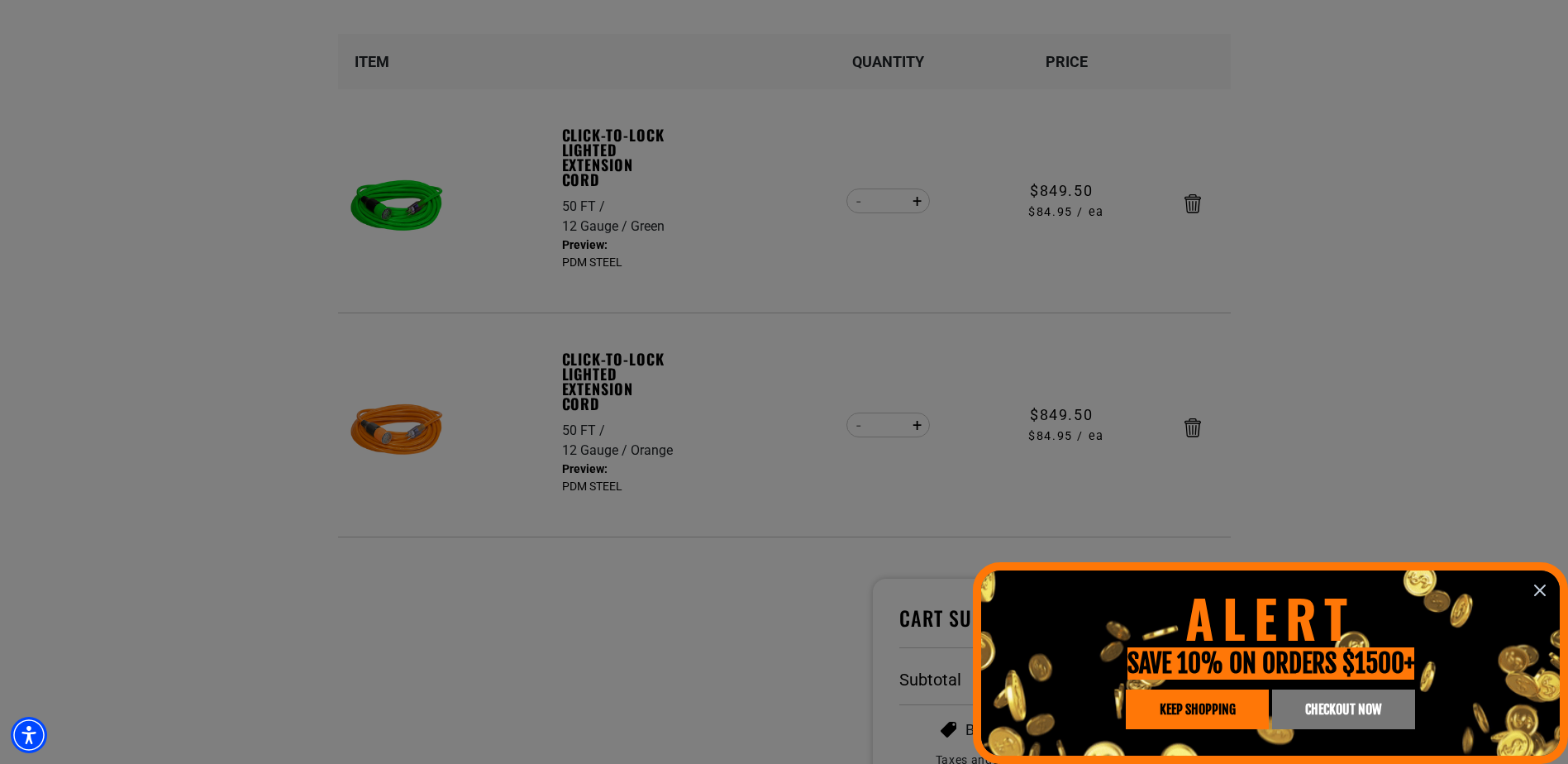
click at [1540, 587] on icon "information" at bounding box center [1540, 590] width 20 height 20
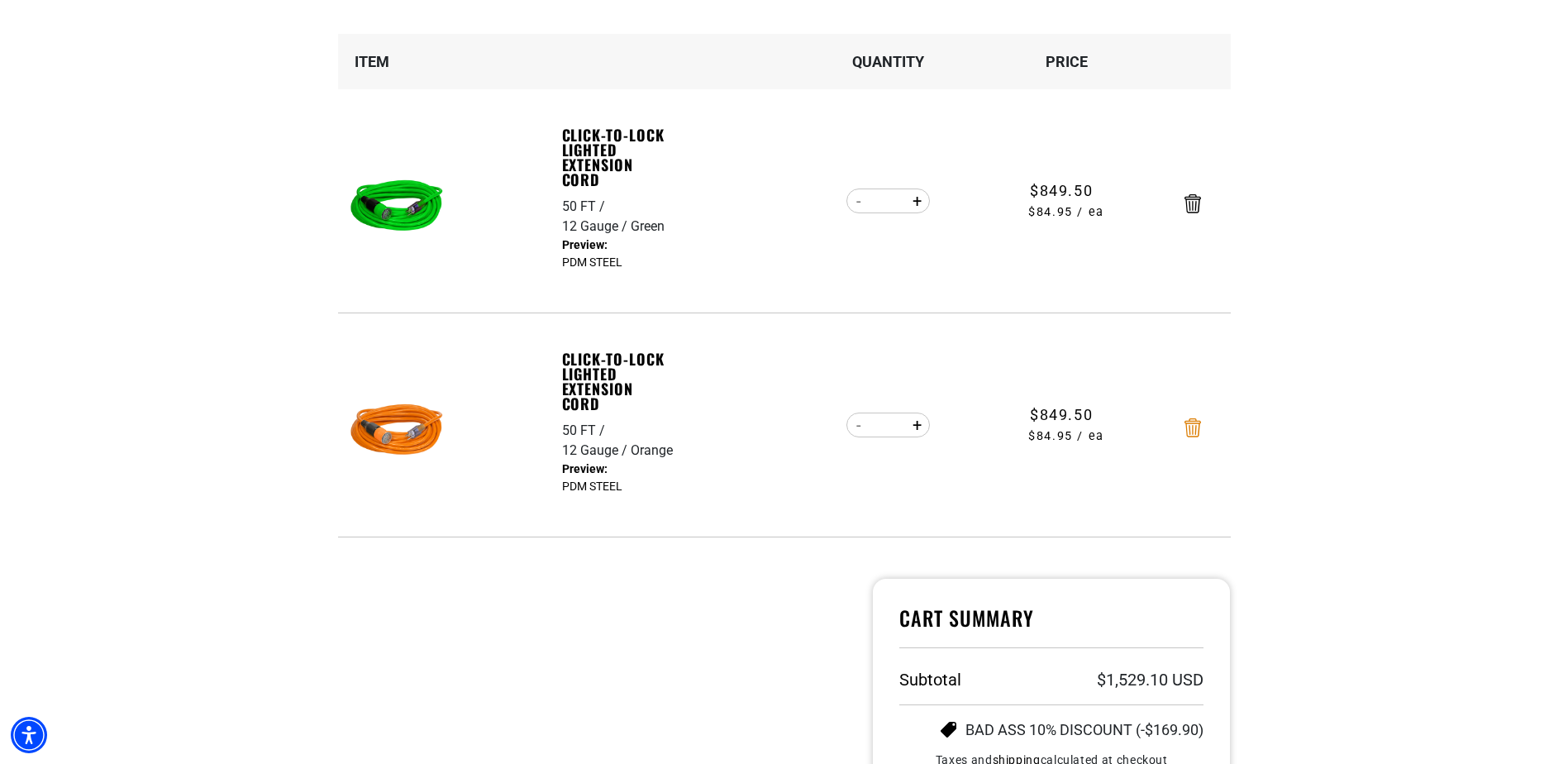
click at [1188, 428] on icon "Remove Click-to-Lock Lighted Extension Cord - 50 FT / 12 Gauge / Orange" at bounding box center [1192, 427] width 17 height 19
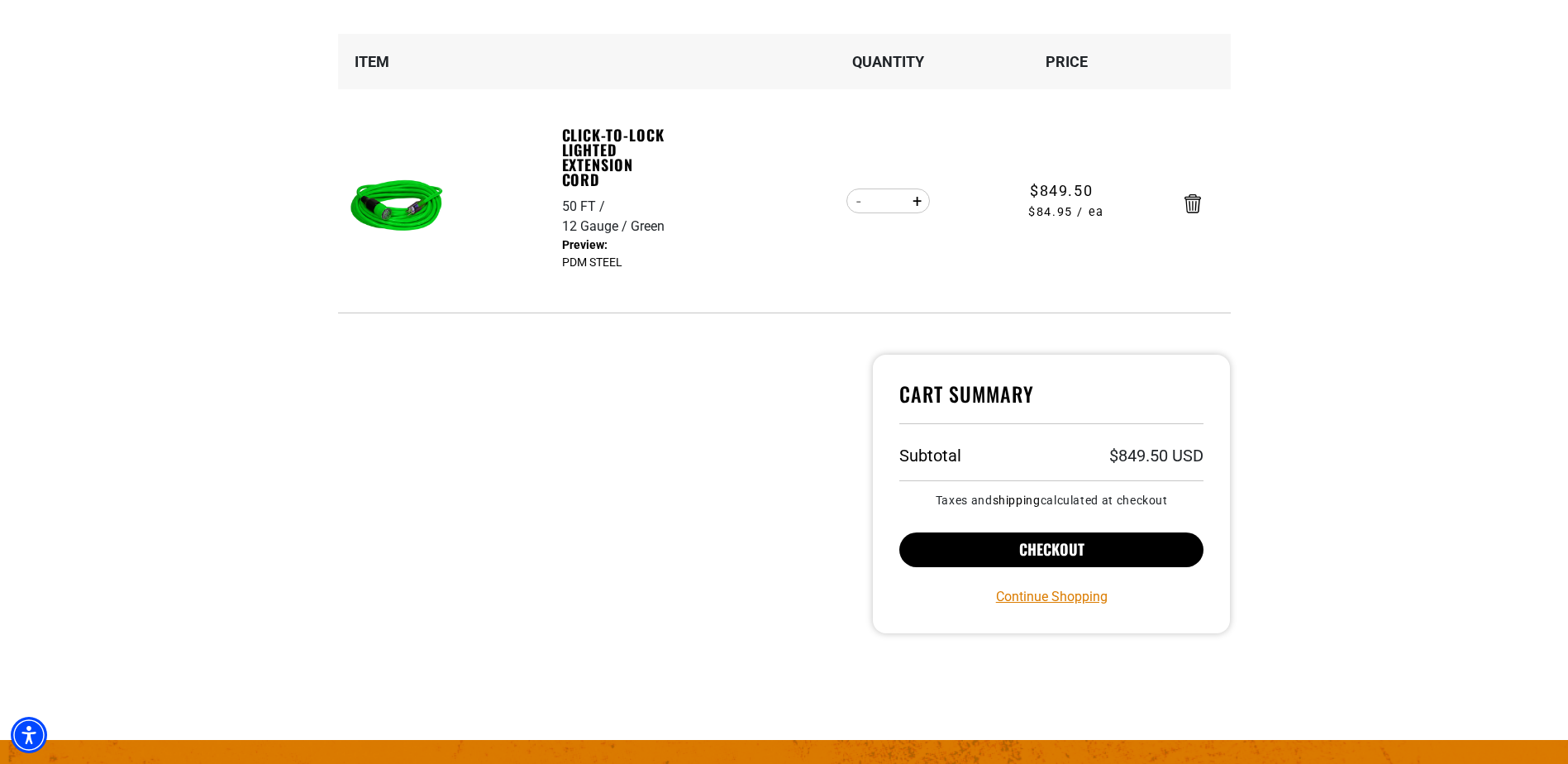
click at [1088, 543] on button "Checkout" at bounding box center [1051, 549] width 305 height 35
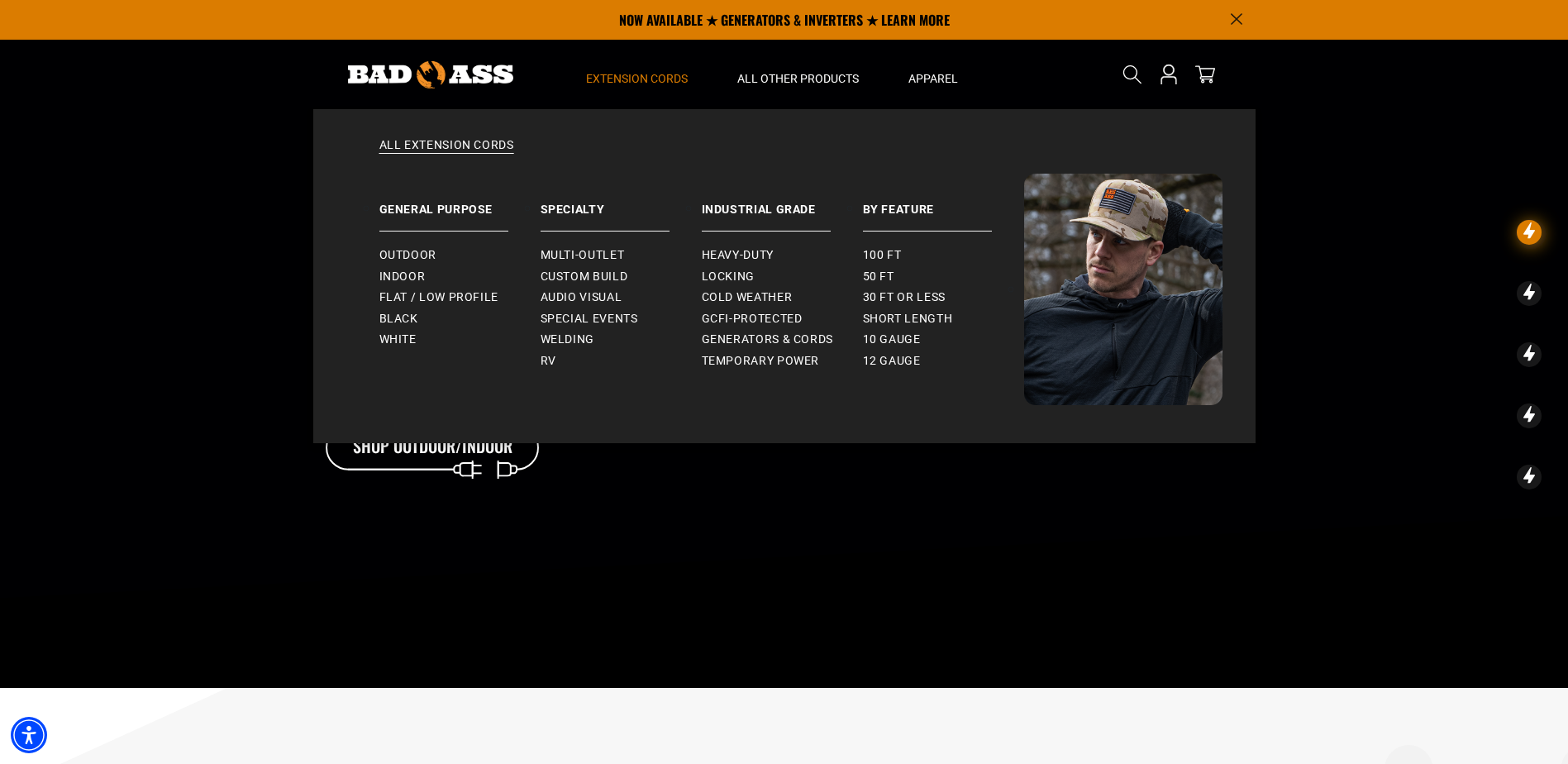
click at [633, 75] on span "Extension Cords" at bounding box center [637, 78] width 101 height 15
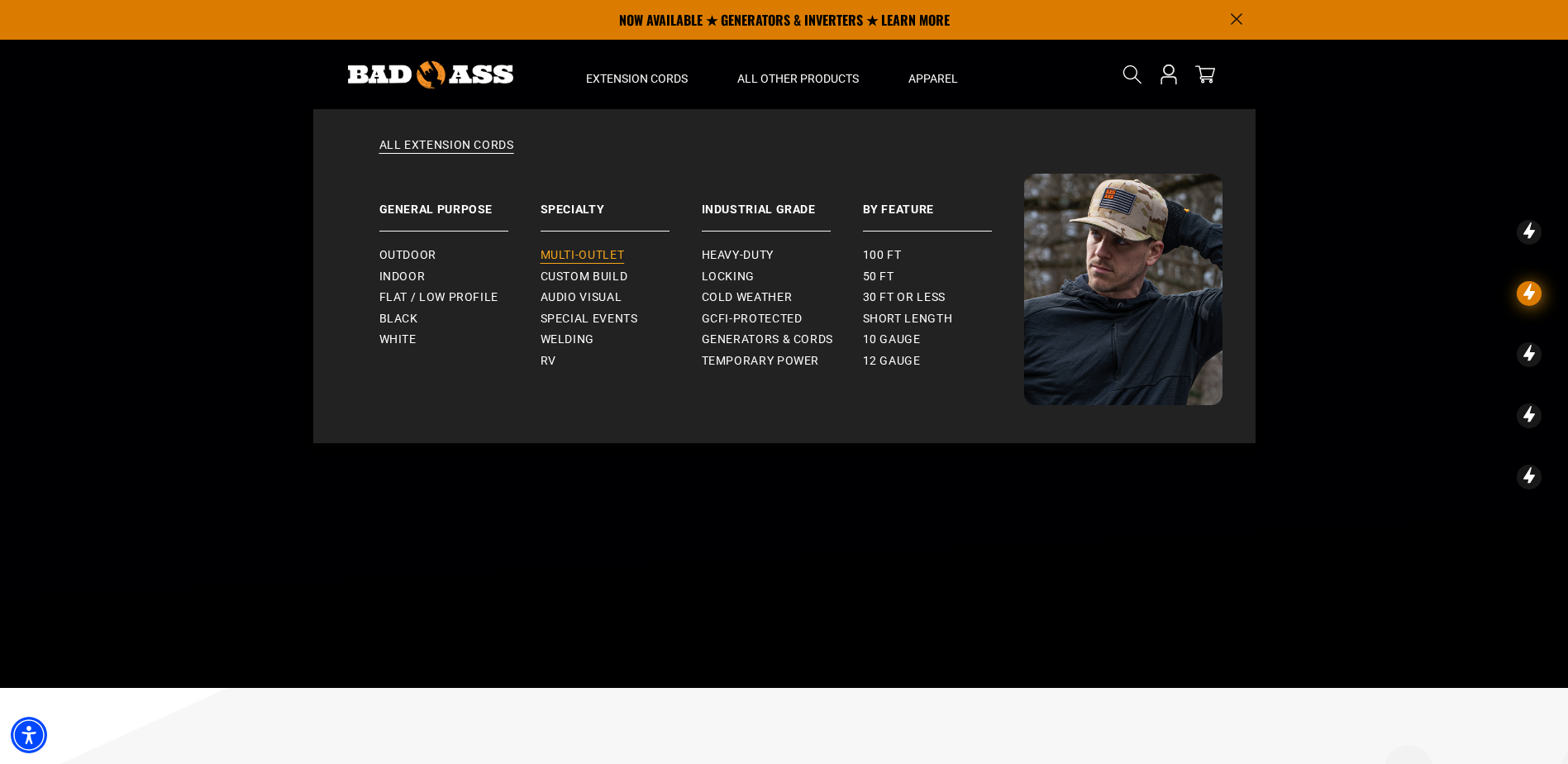
click at [597, 252] on span "Multi-Outlet" at bounding box center [582, 255] width 84 height 15
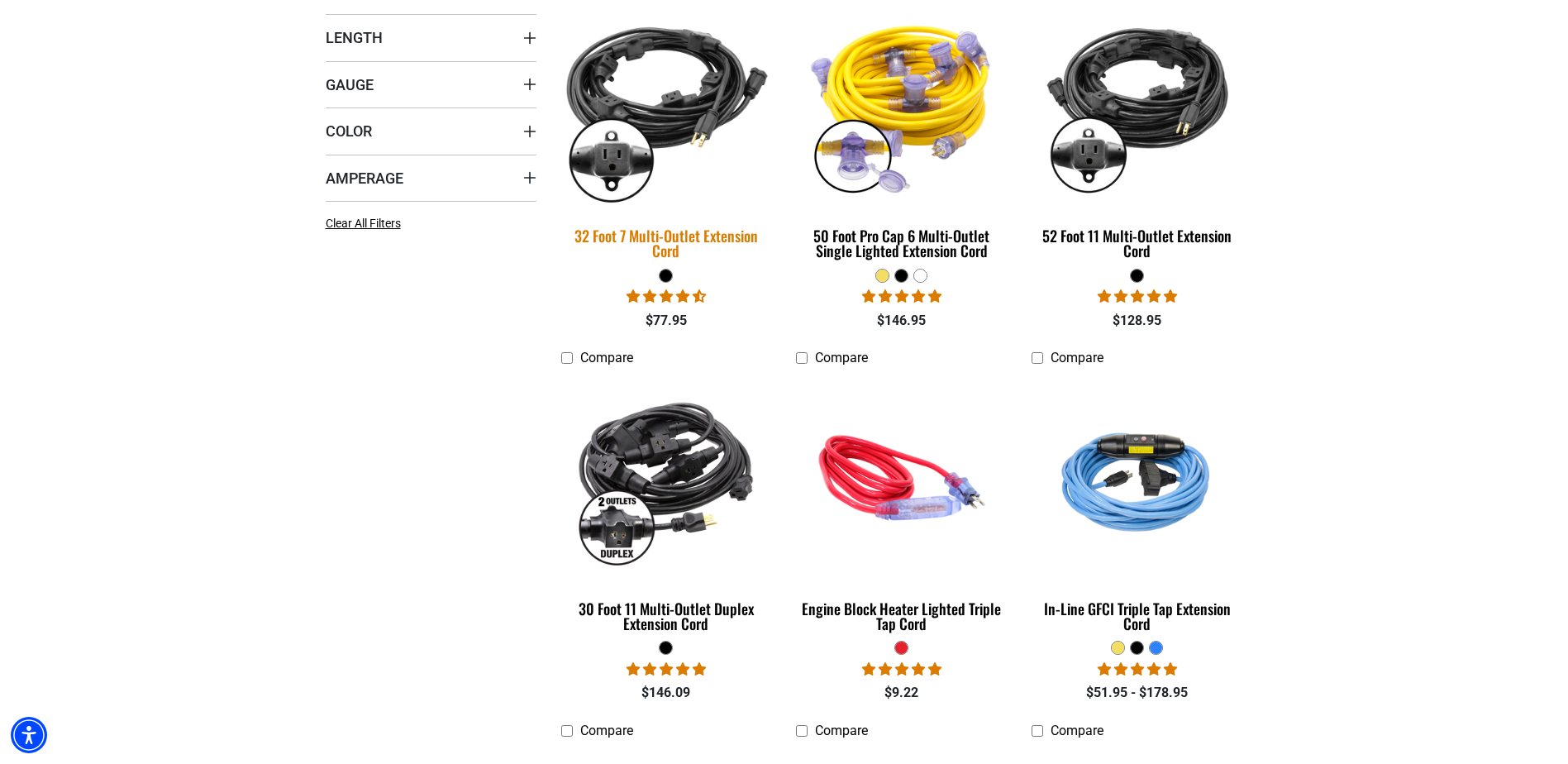
scroll to position [578, 0]
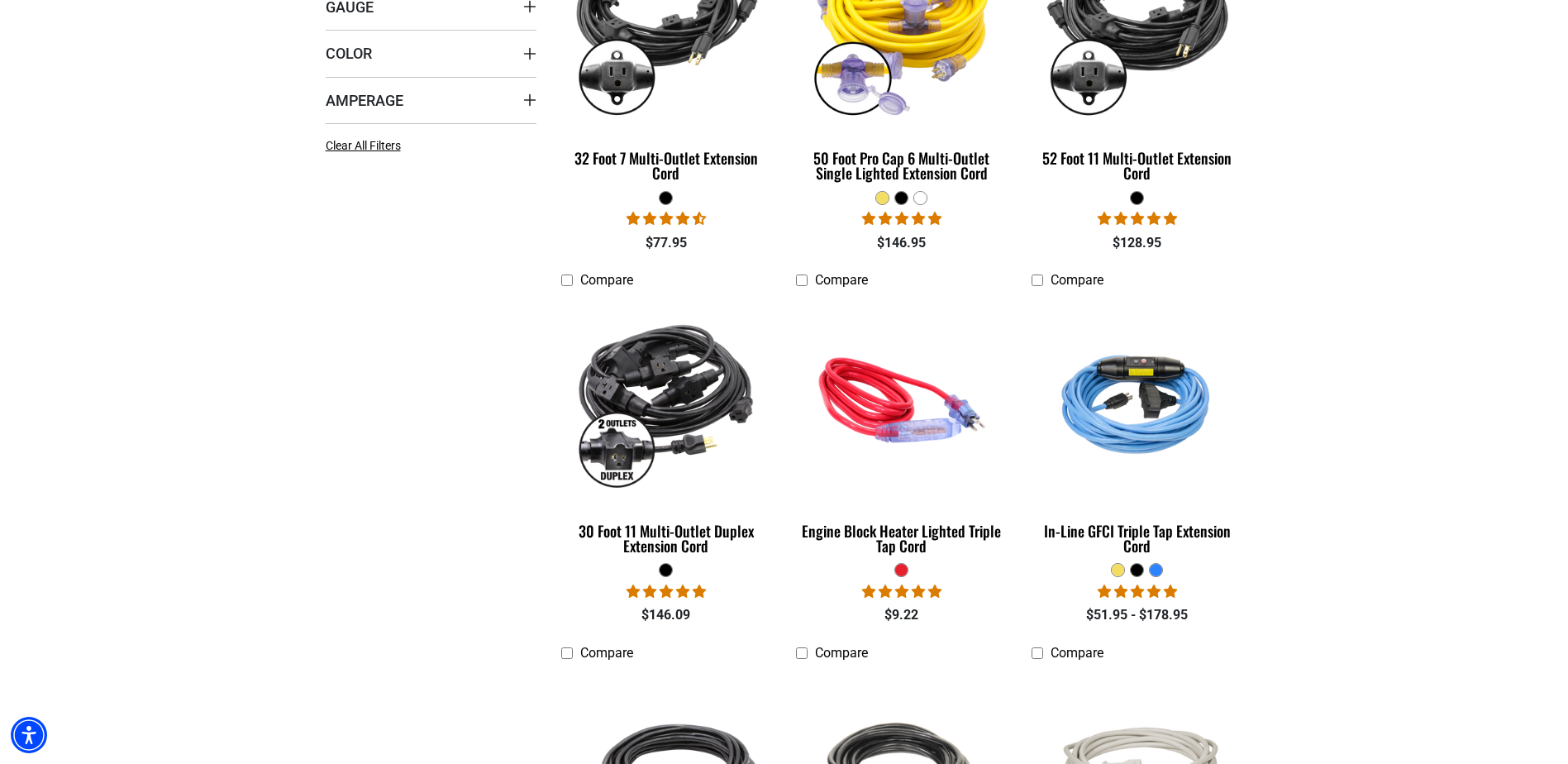
drag, startPoint x: 690, startPoint y: 248, endPoint x: 1405, endPoint y: 341, distance: 721.0
click at [1405, 341] on section "**********" at bounding box center [784, 626] width 1568 height 1573
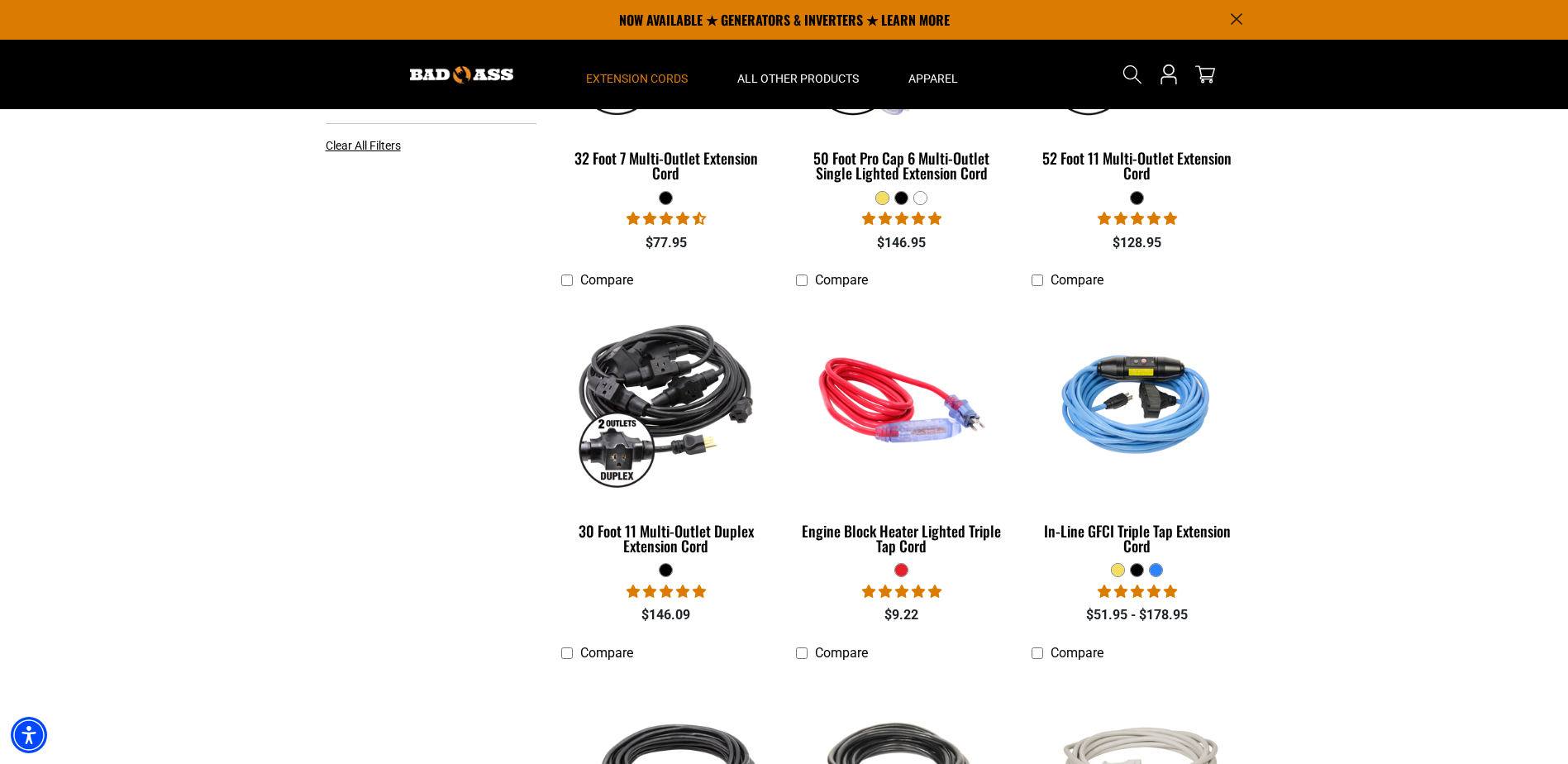
scroll to position [0, 0]
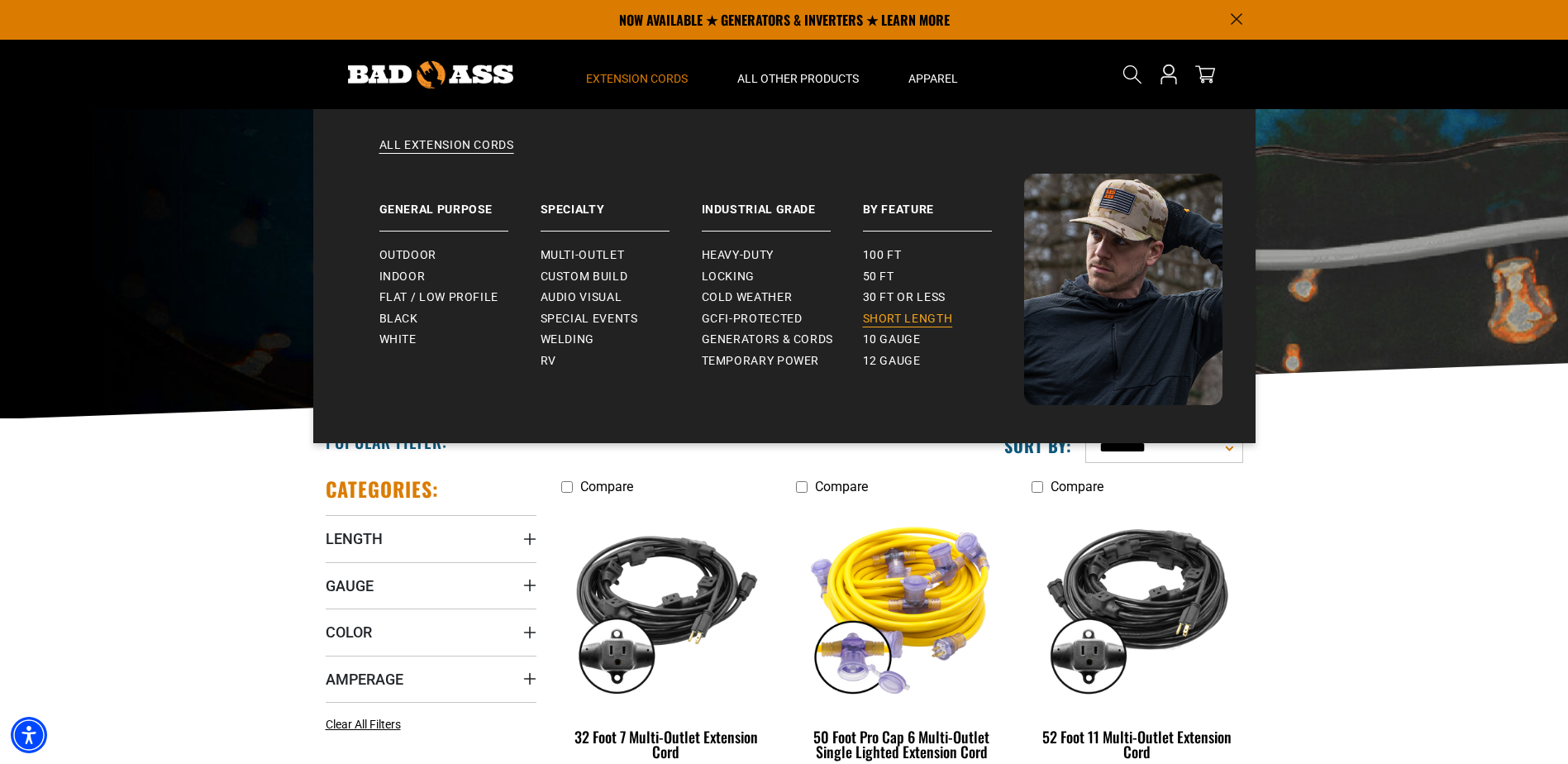
click at [890, 317] on span "Short Length" at bounding box center [907, 319] width 90 height 15
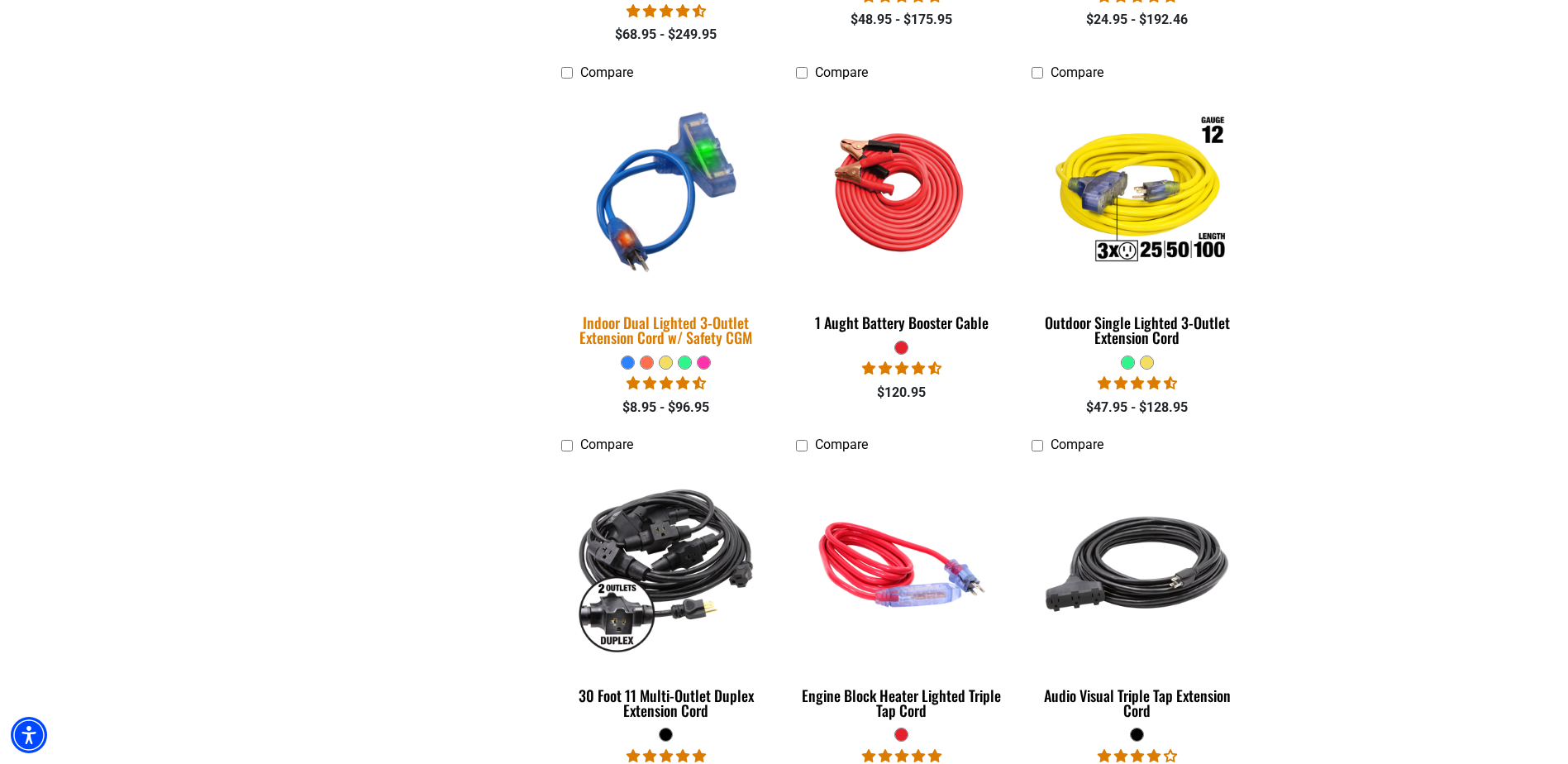
scroll to position [1570, 0]
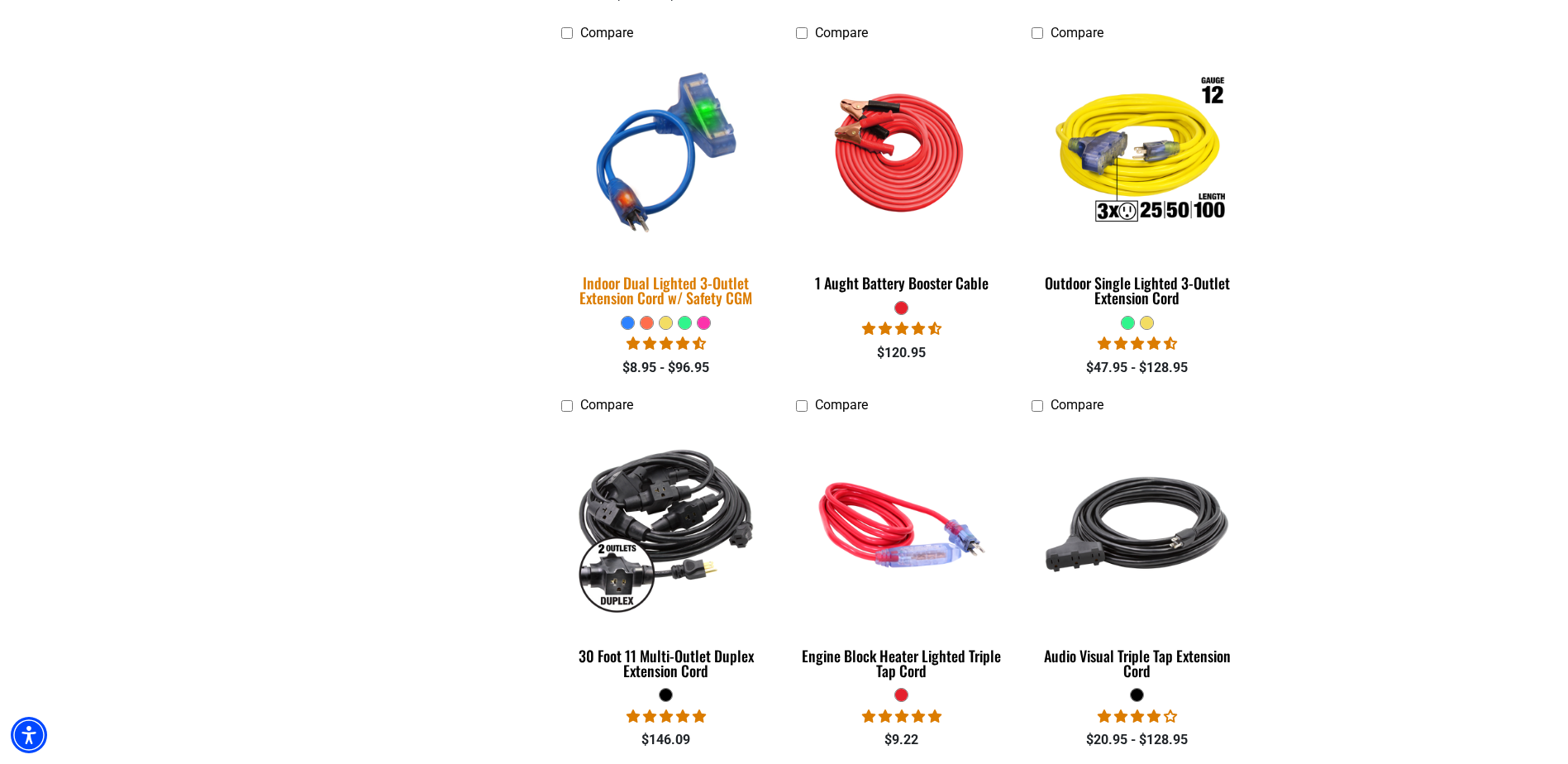
click at [684, 275] on div "Indoor Dual Lighted 3-Outlet Extension Cord w/ Safety CGM" at bounding box center [667, 290] width 211 height 30
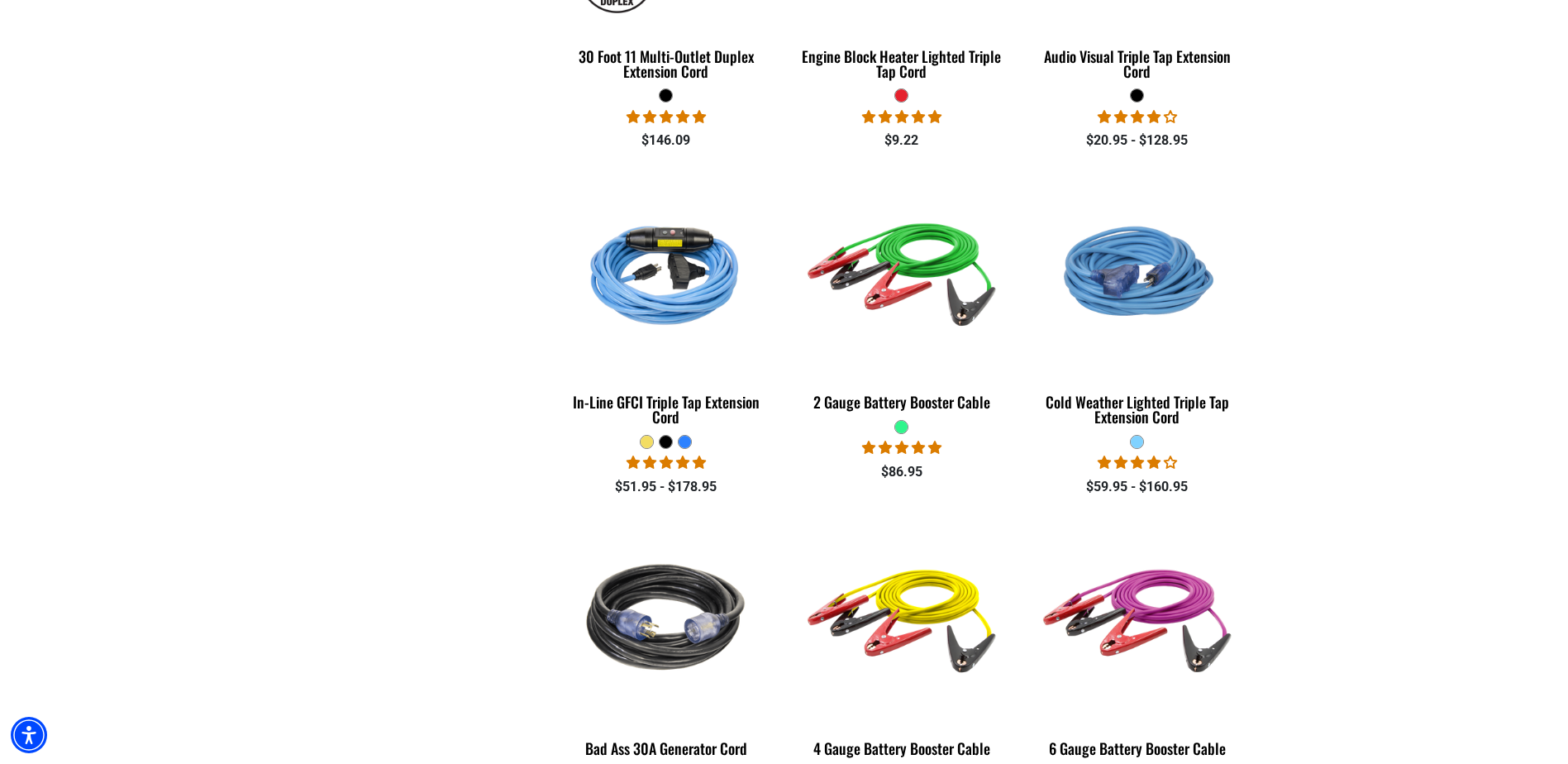
scroll to position [2065, 0]
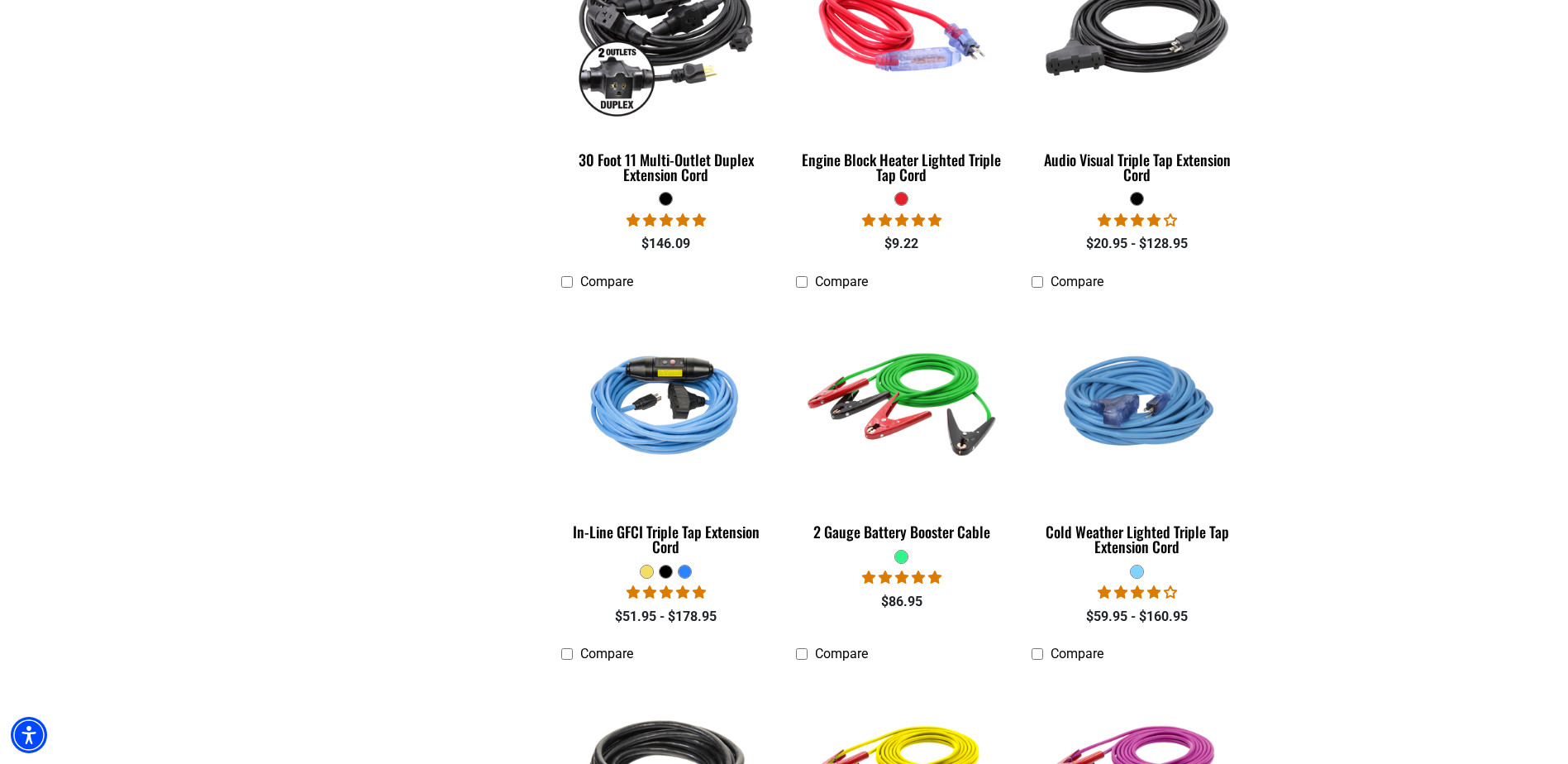
drag, startPoint x: 549, startPoint y: 256, endPoint x: 354, endPoint y: 275, distance: 195.9
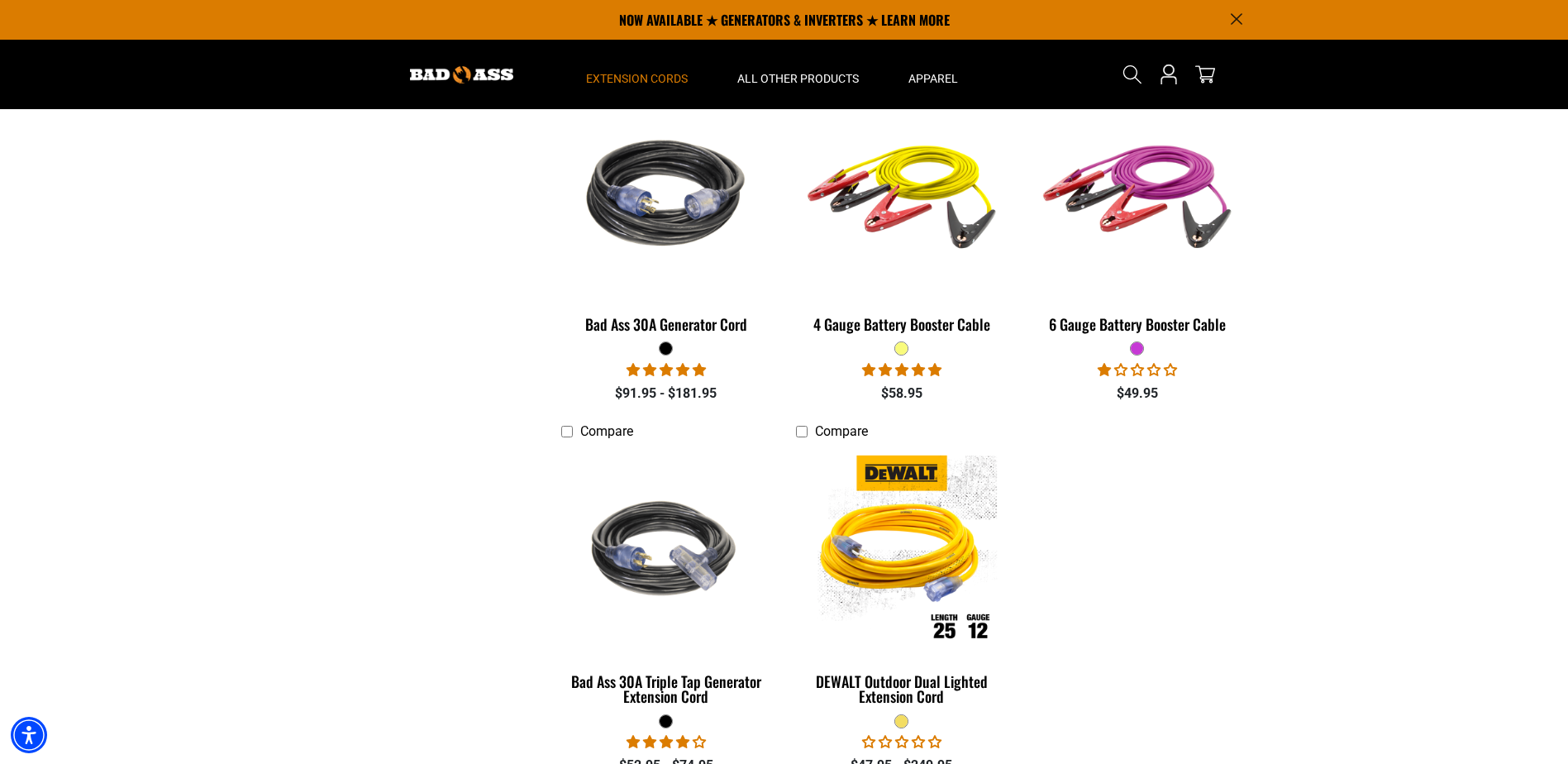
scroll to position [2645, 0]
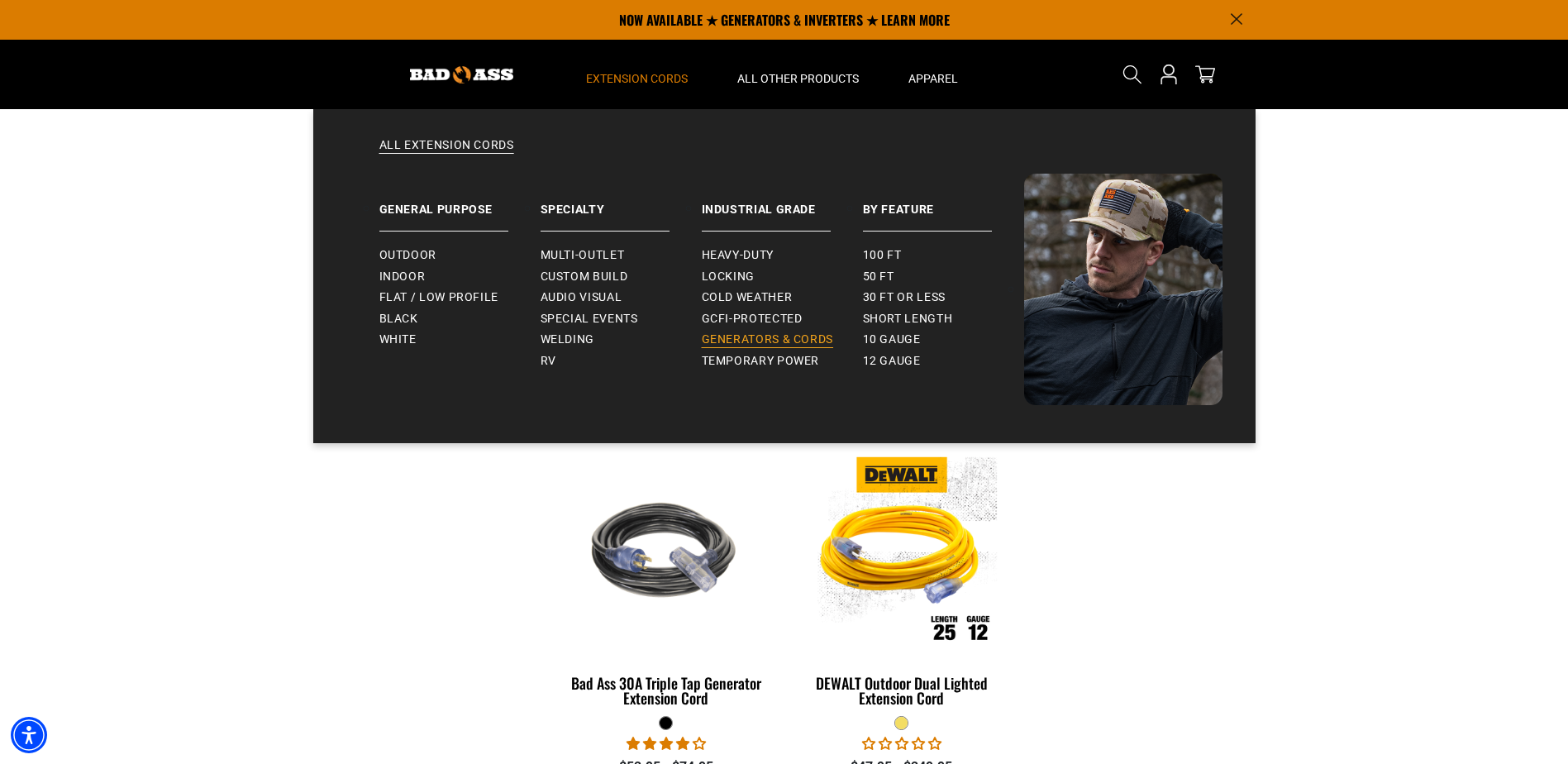
click at [741, 338] on span "Generators & Cords" at bounding box center [767, 339] width 132 height 15
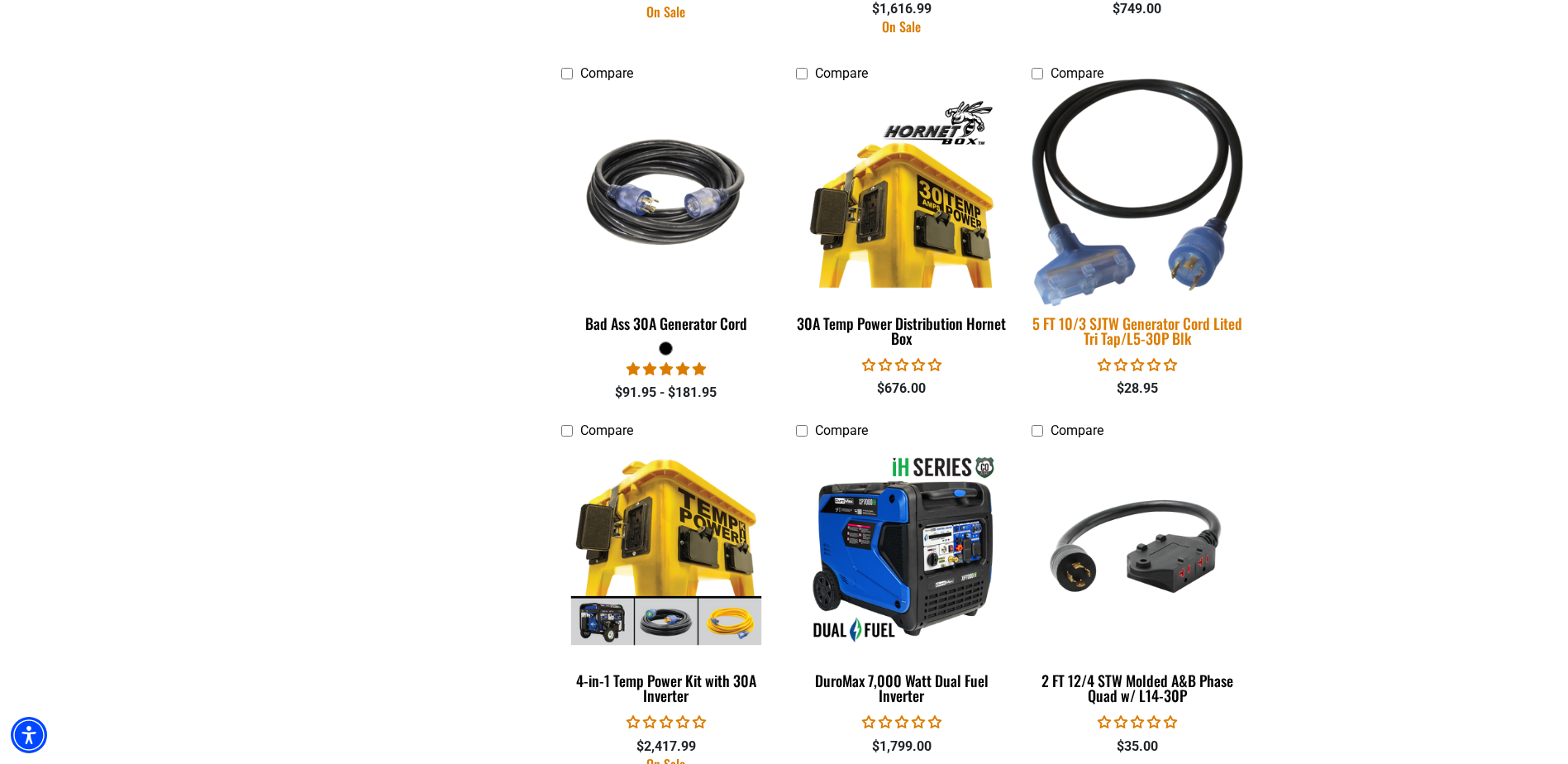
scroll to position [1736, 0]
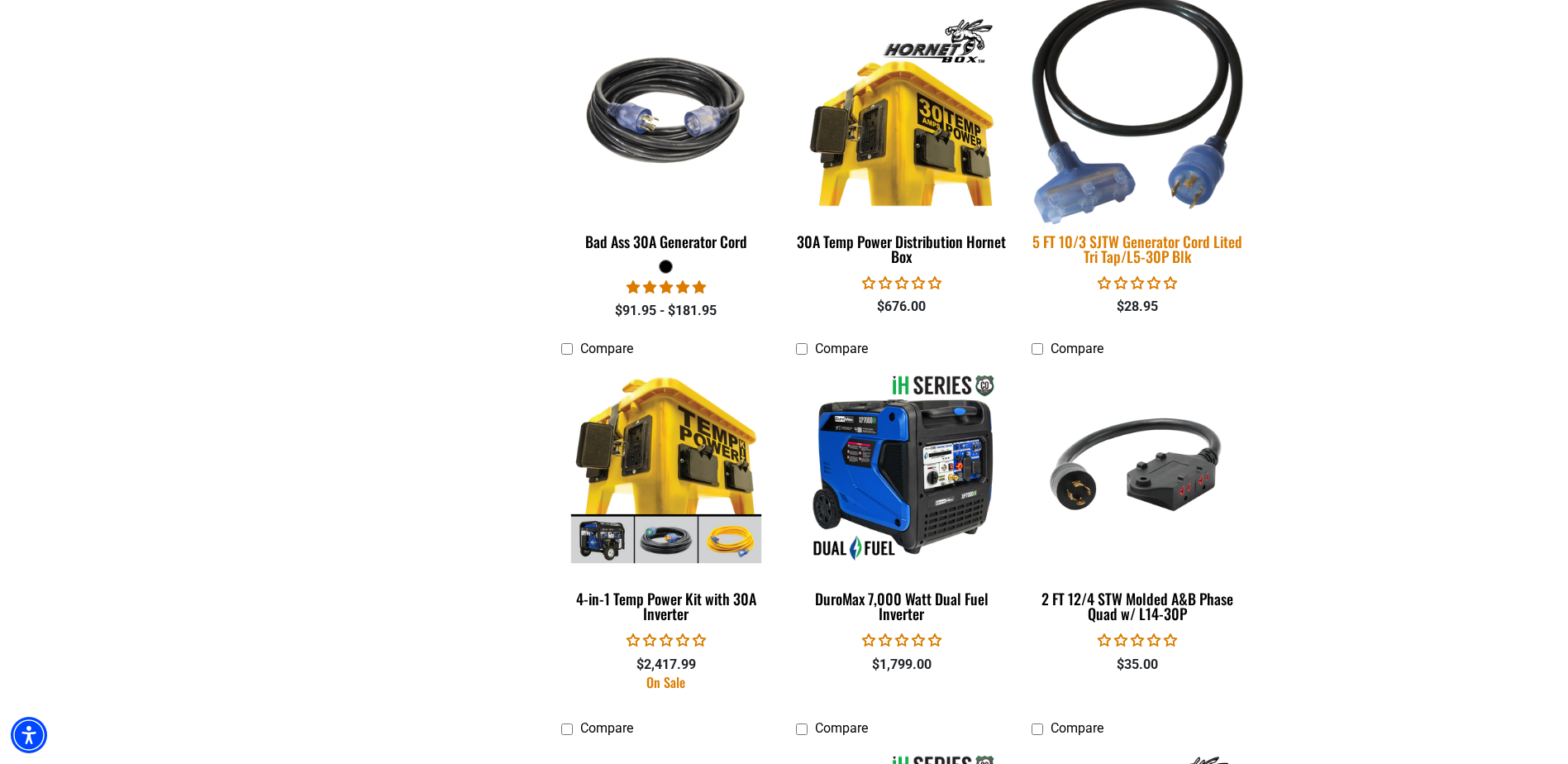
click at [1144, 251] on div "5 FT 10/3 SJTW Generator Cord Lited Tri Tap/L5-30P Blk" at bounding box center [1137, 248] width 211 height 30
